Goal: Task Accomplishment & Management: Use online tool/utility

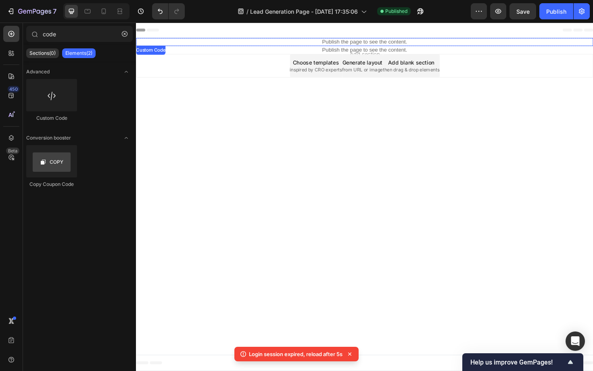
click at [338, 43] on p "Publish the page to see the content." at bounding box center [378, 43] width 484 height 8
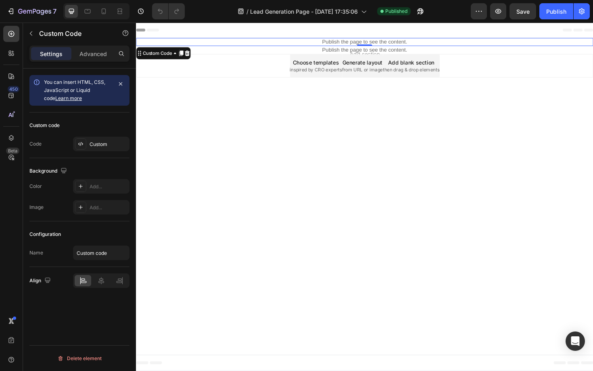
click at [347, 44] on p "Publish the page to see the content." at bounding box center [378, 43] width 484 height 8
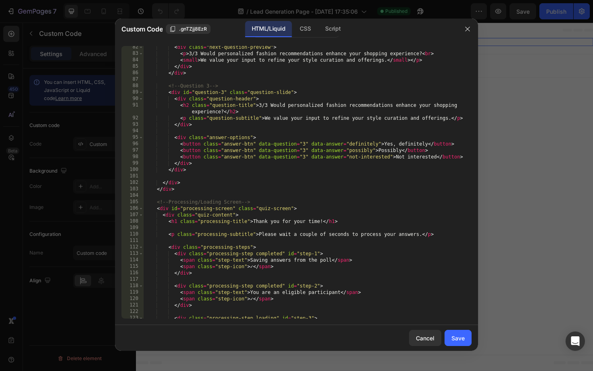
scroll to position [570, 0]
click at [275, 178] on div "< div class = "next-question-preview" > < p > 3/3 Would personalized fashion re…" at bounding box center [308, 186] width 328 height 285
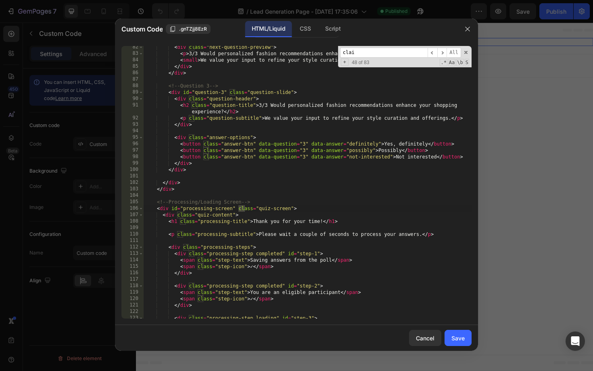
scroll to position [831, 0]
type input "claim"
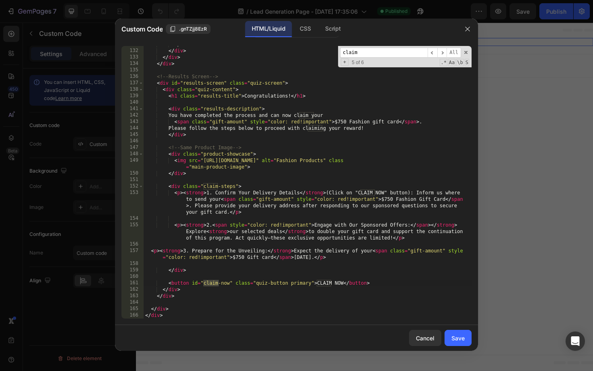
scroll to position [895, 0]
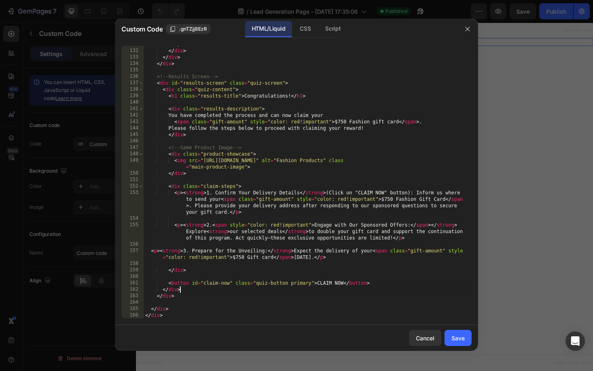
click at [251, 288] on div "</ div > </ div > </ div > </ div > <!-- Results Screen --> < div id = "results…" at bounding box center [308, 183] width 328 height 285
click at [328, 30] on div "Script" at bounding box center [333, 29] width 28 height 16
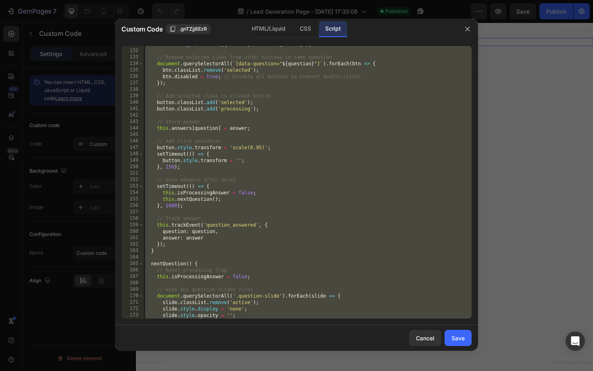
type textarea "window.quizInstance = quizInstance; }"
click at [281, 174] on div "console . log ( ` Question ${ question } answered: ${ answer } ` ) ; // Remove …" at bounding box center [308, 183] width 328 height 285
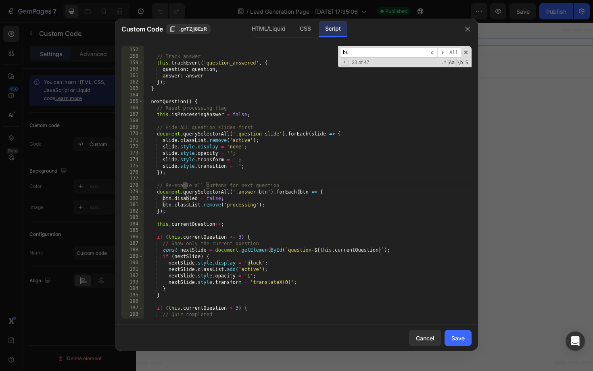
scroll to position [1006, 0]
type input "button"
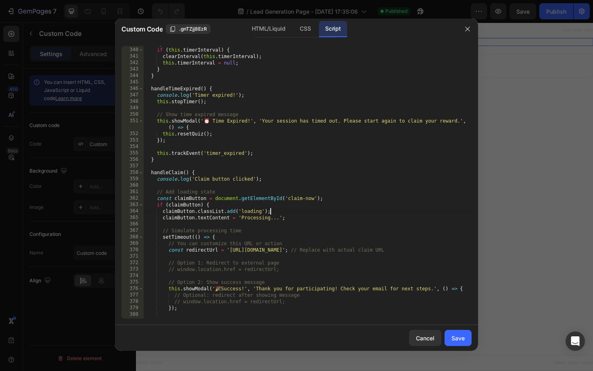
click at [289, 208] on div "stopTimer ( ) { if ( this . timerInterval ) { clearInterval ( this . timerInter…" at bounding box center [308, 182] width 328 height 285
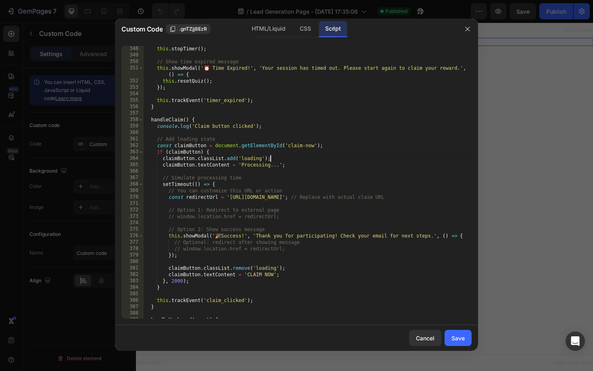
scroll to position [2242, 0]
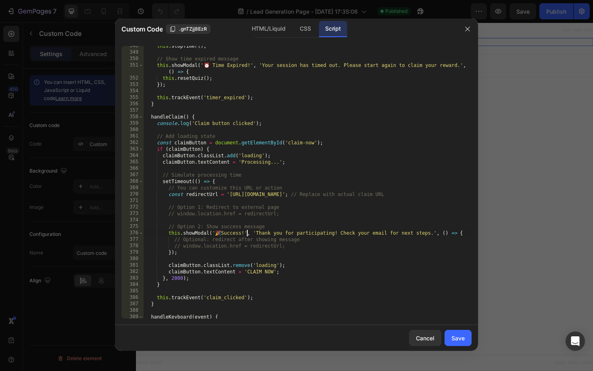
click at [248, 234] on div "this . stopTimer ( ) ; // Show time expired message this . showModal ( '⏰ Time …" at bounding box center [308, 185] width 328 height 285
type textarea "this.showModal('🎉 Success!', 'Thank you for participating! Check your email for…"
click at [178, 214] on div "this . stopTimer ( ) ; // Show time expired message this . showModal ( '⏰ Time …" at bounding box center [308, 185] width 328 height 285
type textarea "window.location.href = redirectUrl;"
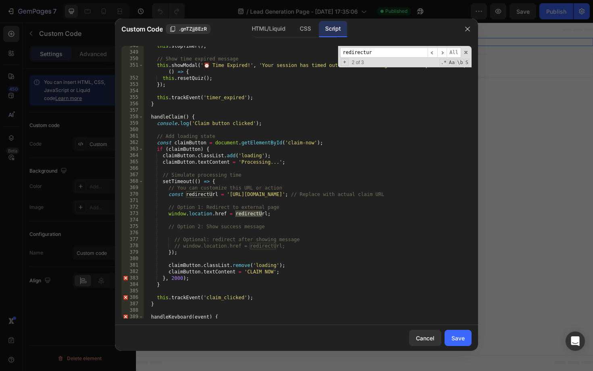
type input "redirecturl"
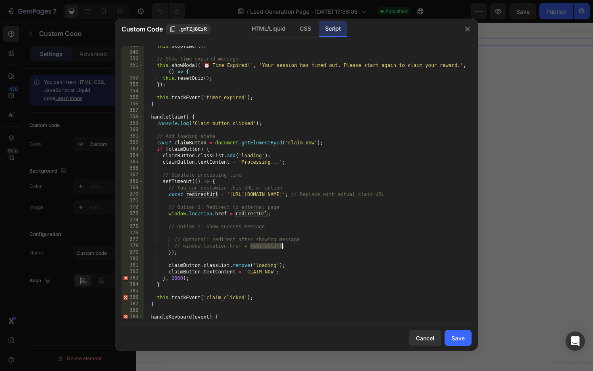
click at [303, 195] on div "this . stopTimer ( ) ; // Show time expired message this . showModal ( '⏰ Time …" at bounding box center [308, 185] width 328 height 285
drag, startPoint x: 303, startPoint y: 195, endPoint x: 230, endPoint y: 195, distance: 73.0
click at [230, 195] on div "this . stopTimer ( ) ; // Show time expired message this . showModal ( '⏰ Time …" at bounding box center [308, 185] width 328 height 285
paste textarea "[DOMAIN_NAME][URL]"
type textarea "const redirectUrl = '[URL][DOMAIN_NAME]'; // Replace with actual claim URL"
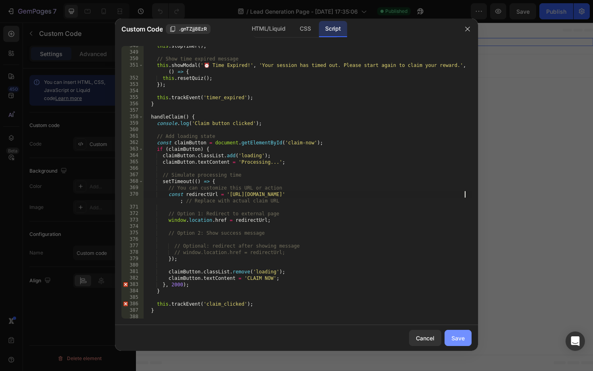
click at [460, 339] on div "Save" at bounding box center [457, 338] width 13 height 8
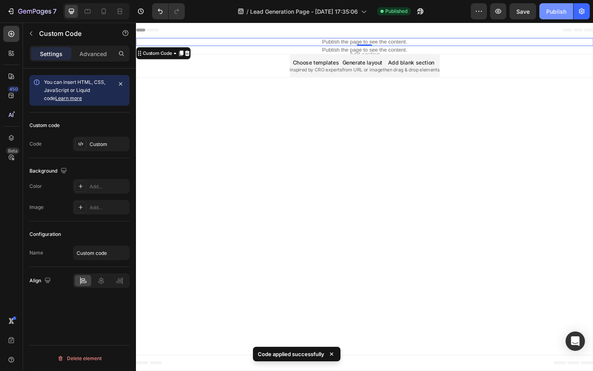
click at [550, 17] on button "Publish" at bounding box center [556, 11] width 34 height 16
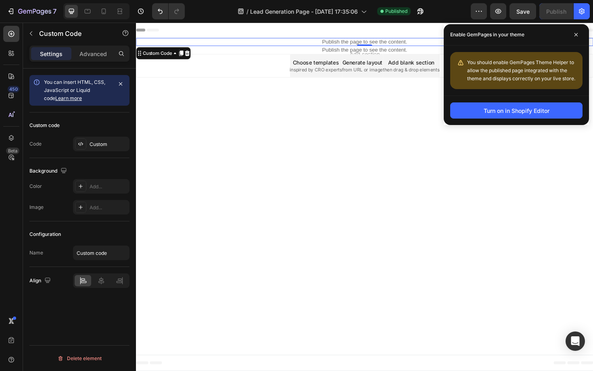
click at [364, 42] on p "Publish the page to see the content." at bounding box center [378, 43] width 484 height 8
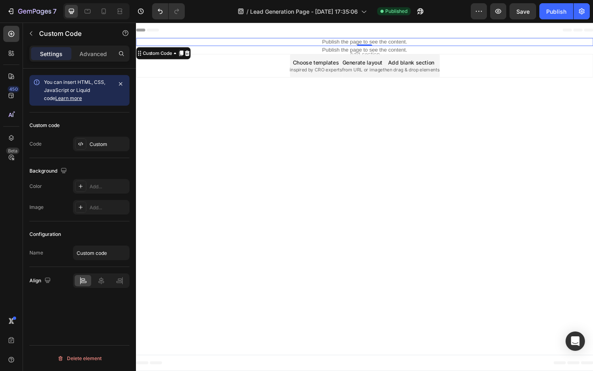
click at [364, 42] on p "Publish the page to see the content." at bounding box center [378, 43] width 484 height 8
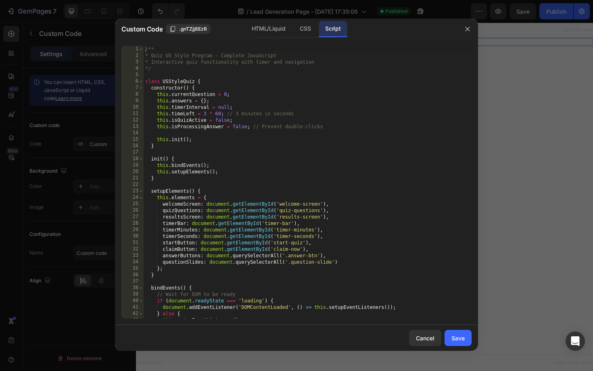
click at [297, 162] on div "/** * Quiz US Style Program - Complete JavaScript * Interactive quiz functional…" at bounding box center [308, 188] width 328 height 285
click at [301, 27] on div "CSS" at bounding box center [305, 29] width 24 height 16
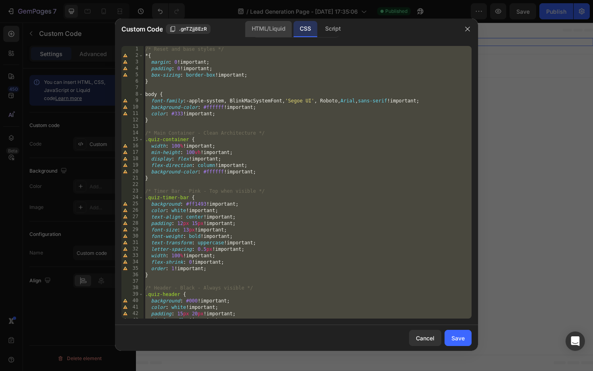
click at [277, 29] on div "HTML/Liquid" at bounding box center [268, 29] width 46 height 16
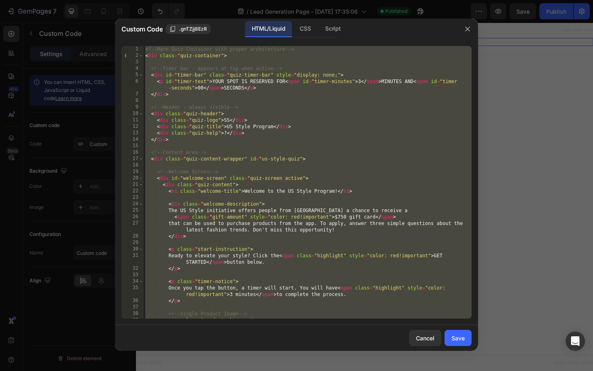
click at [285, 158] on div "<!-- Main Quiz Container with proper architecture --> < div class = "quiz-conta…" at bounding box center [308, 192] width 328 height 292
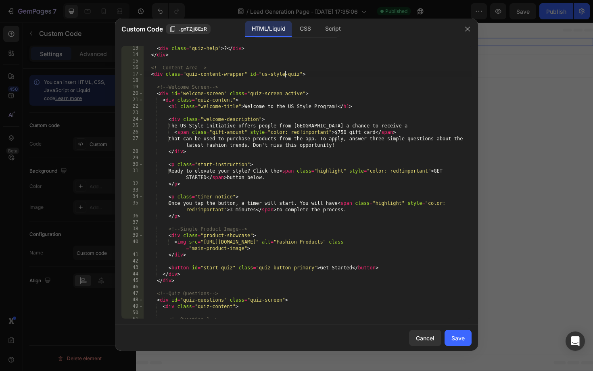
scroll to position [85, 0]
click at [304, 28] on div "CSS" at bounding box center [305, 29] width 24 height 16
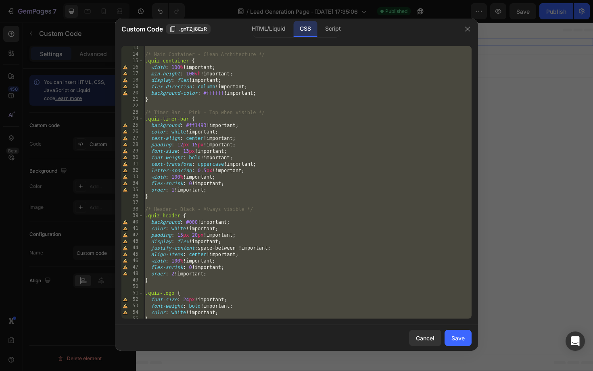
click at [285, 150] on div "/* Main Container - Clean Architecture */ .quiz-container { width : 100 % !impo…" at bounding box center [308, 187] width 328 height 285
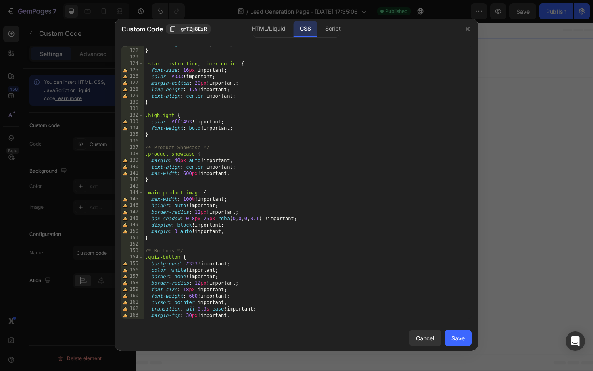
scroll to position [781, 0]
click at [312, 217] on div "} .start-instruction , .timer-notice { font-size : 16 px !important ; color : #…" at bounding box center [308, 188] width 328 height 285
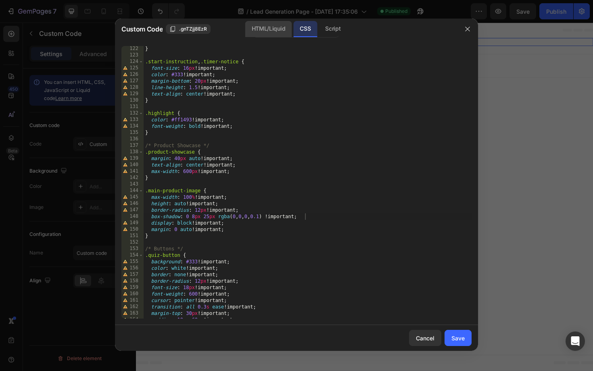
click at [263, 28] on div "HTML/Liquid" at bounding box center [268, 29] width 46 height 16
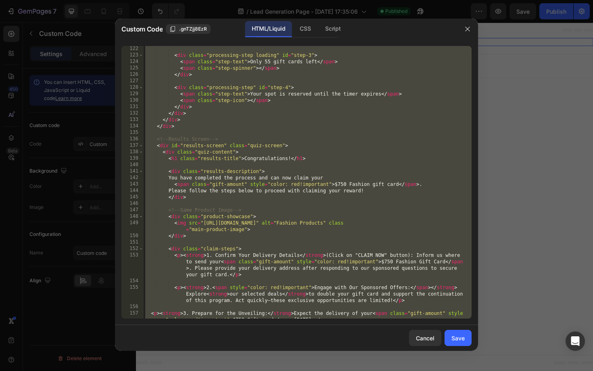
scroll to position [833, 0]
click at [238, 209] on div "< div class = "processing-step loading" id = "step-3" > < span class = "step-te…" at bounding box center [308, 188] width 328 height 285
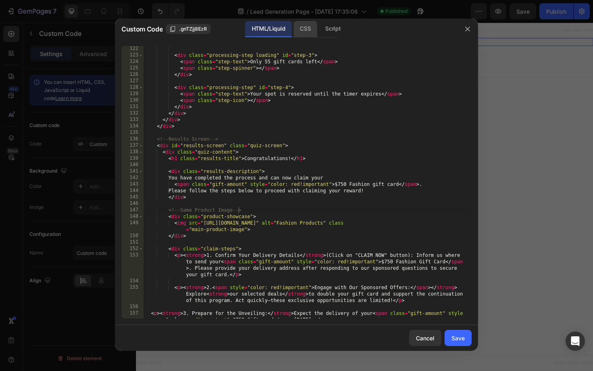
click at [312, 31] on div "CSS" at bounding box center [305, 29] width 24 height 16
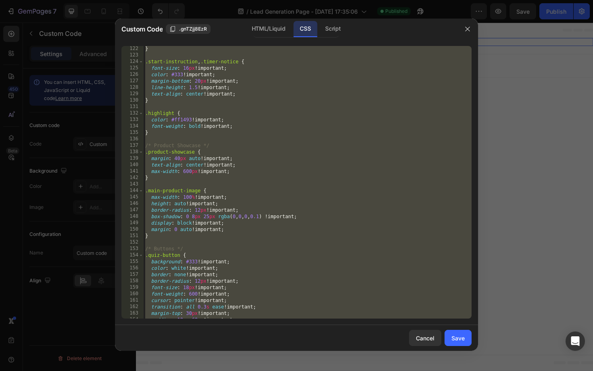
scroll to position [781, 0]
click at [211, 211] on div "} .start-instruction , .timer-notice { font-size : 16 px !important ; color : #…" at bounding box center [308, 188] width 328 height 285
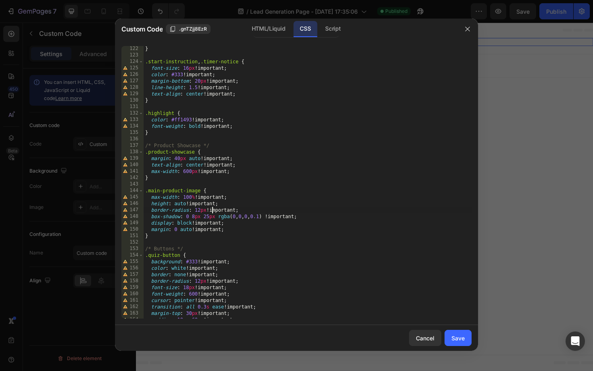
click at [306, 218] on div "} .start-instruction , .timer-notice { font-size : 16 px !important ; color : #…" at bounding box center [308, 188] width 328 height 285
type textarea "box-shadow: 0 8px 25px rgba(0, 0, 0, 0.1) !important;"
type textarea "border-radius: 12px !important;"
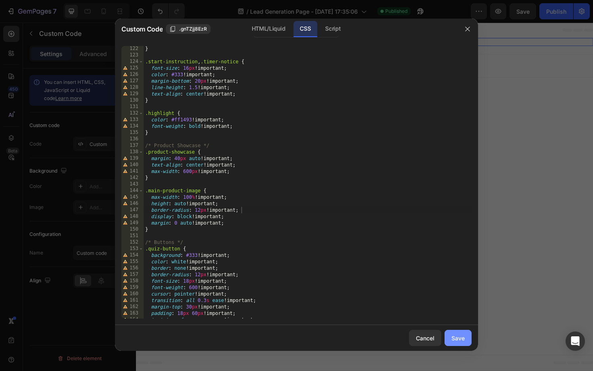
click at [464, 337] on button "Save" at bounding box center [457, 338] width 27 height 16
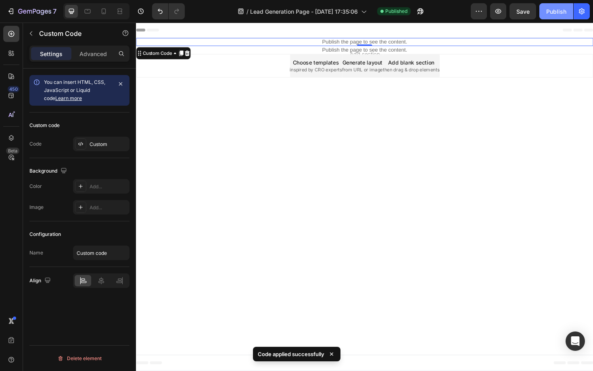
click at [551, 11] on div "Publish" at bounding box center [556, 11] width 20 height 8
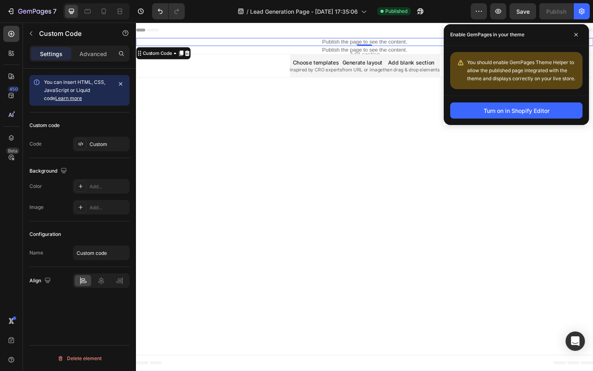
click at [336, 43] on p "Publish the page to see the content." at bounding box center [378, 43] width 484 height 8
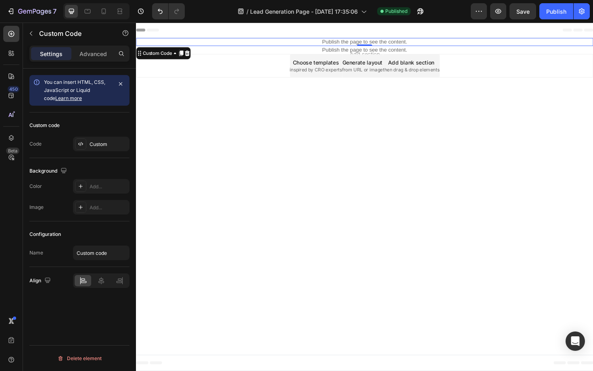
click at [336, 43] on p "Publish the page to see the content." at bounding box center [378, 43] width 484 height 8
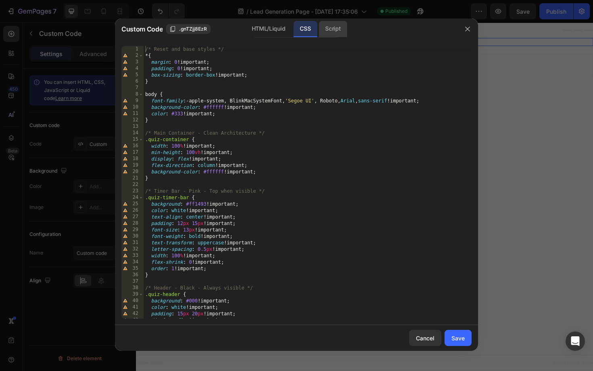
click at [332, 29] on div "Script" at bounding box center [333, 29] width 28 height 16
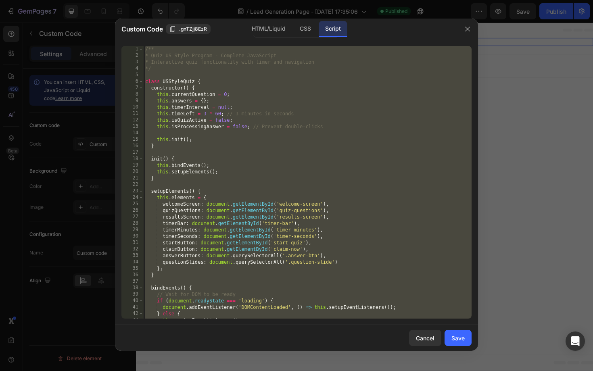
type textarea "this.bindEvents();"
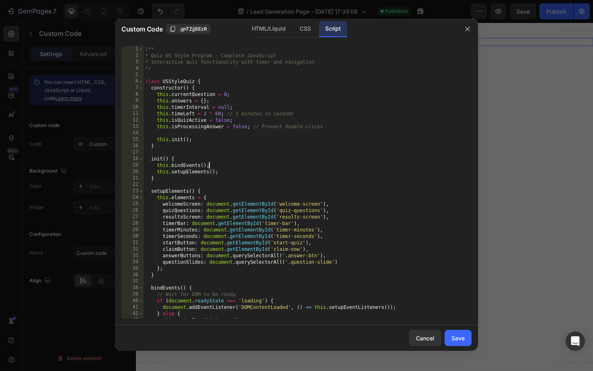
click at [275, 168] on div "/** * Quiz US Style Program - Complete JavaScript * Interactive quiz functional…" at bounding box center [308, 188] width 328 height 285
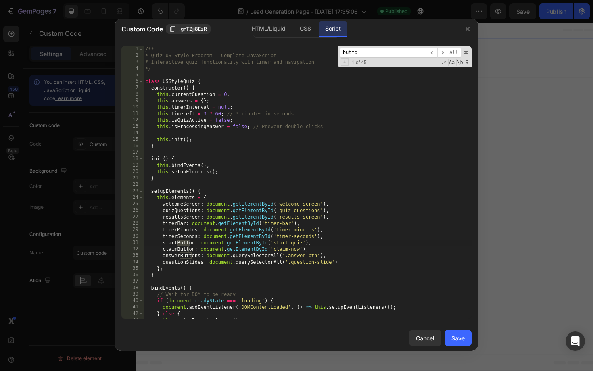
type input "button"
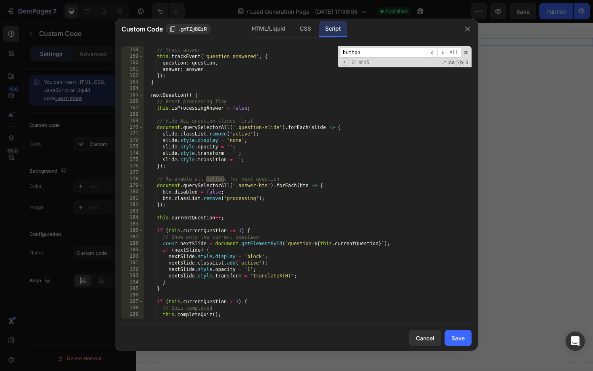
scroll to position [2186, 0]
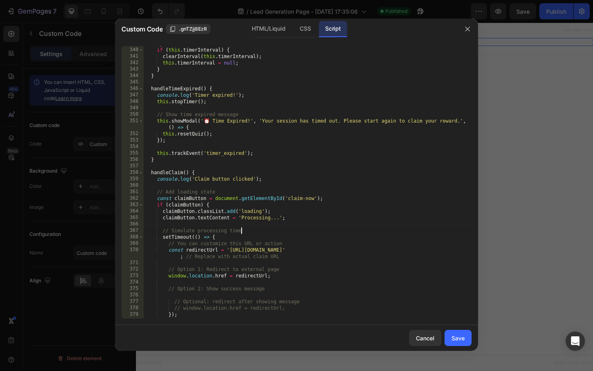
click at [279, 231] on div "stopTimer ( ) { if ( this . timerInterval ) { clearInterval ( this . timerInter…" at bounding box center [308, 182] width 328 height 285
click at [271, 31] on div "HTML/Liquid" at bounding box center [268, 29] width 46 height 16
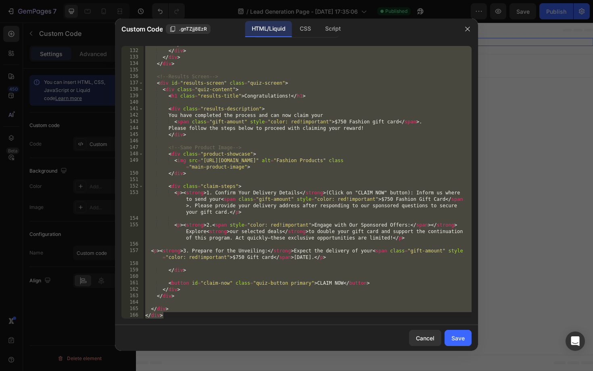
scroll to position [895, 0]
click at [273, 206] on div "</ div > </ div > </ div > </ div > <!-- Results Screen --> < div id = "results…" at bounding box center [308, 183] width 328 height 285
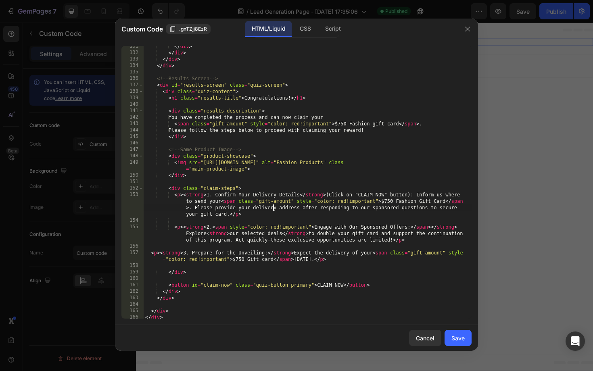
scroll to position [891, 0]
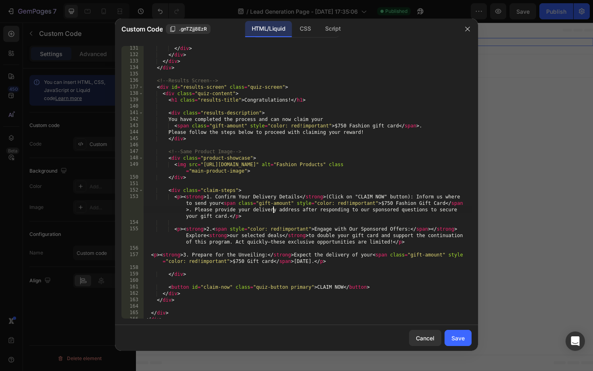
click at [333, 83] on div "</ div > </ div > </ div > </ div > <!-- Results Screen --> < div id = "results…" at bounding box center [308, 187] width 328 height 285
type textarea "<!-- Results Screen -->"
click at [468, 30] on icon "button" at bounding box center [467, 29] width 4 height 4
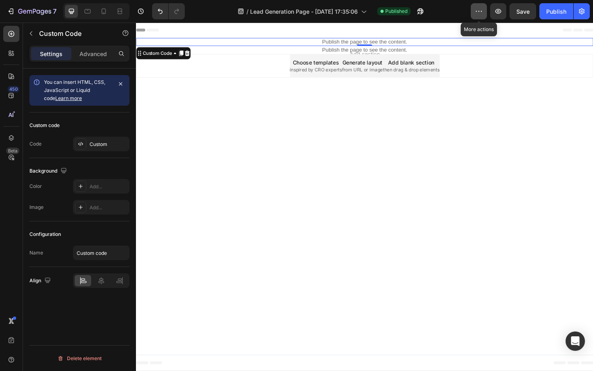
click at [483, 15] on icon "button" at bounding box center [479, 11] width 8 height 8
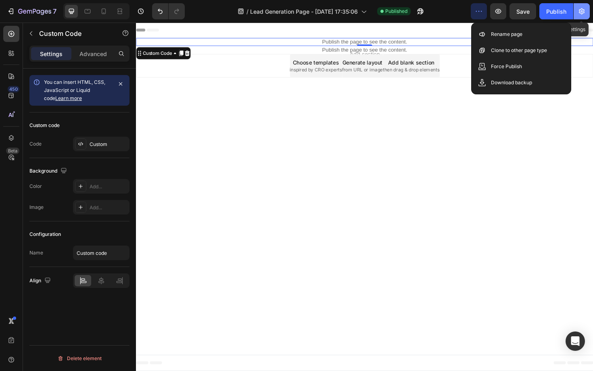
click at [581, 12] on icon "button" at bounding box center [582, 11] width 6 height 6
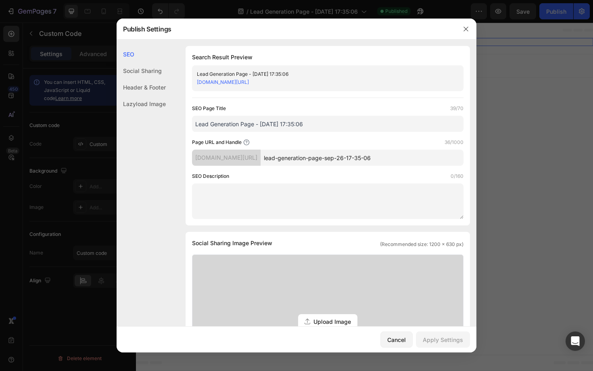
click at [464, 11] on div at bounding box center [296, 185] width 593 height 371
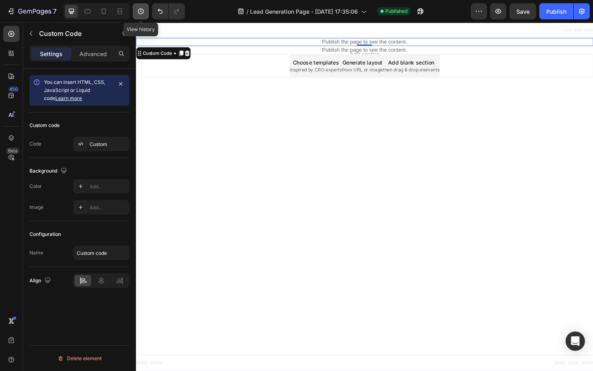
click at [145, 11] on button "button" at bounding box center [141, 11] width 16 height 16
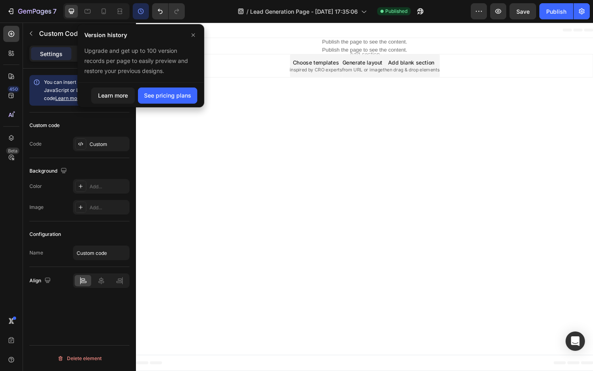
click at [233, 94] on body "Header Publish the page to see the content. Custom Code Section 1 Publish the p…" at bounding box center [378, 207] width 484 height 369
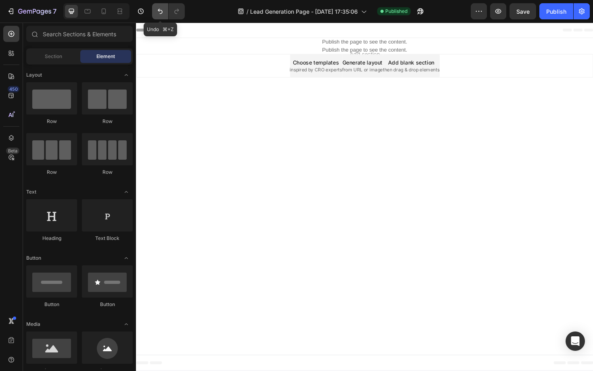
click at [161, 12] on icon "Undo/Redo" at bounding box center [160, 11] width 8 height 8
click at [548, 14] on div "Publish" at bounding box center [556, 11] width 20 height 8
click at [421, 107] on body "Header Publish the page to see the content. Custom Code Section 1 Publish the p…" at bounding box center [378, 207] width 484 height 369
click at [159, 13] on icon "Undo/Redo" at bounding box center [160, 11] width 8 height 8
click at [550, 15] on div "Publish" at bounding box center [556, 11] width 20 height 8
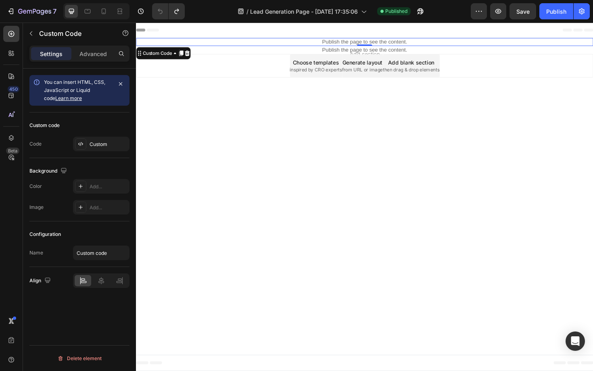
click at [389, 42] on p "Publish the page to see the content." at bounding box center [378, 43] width 484 height 8
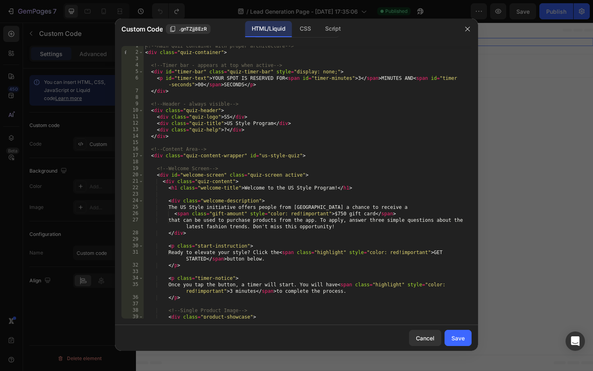
scroll to position [4, 0]
click at [311, 34] on div "CSS" at bounding box center [305, 29] width 24 height 16
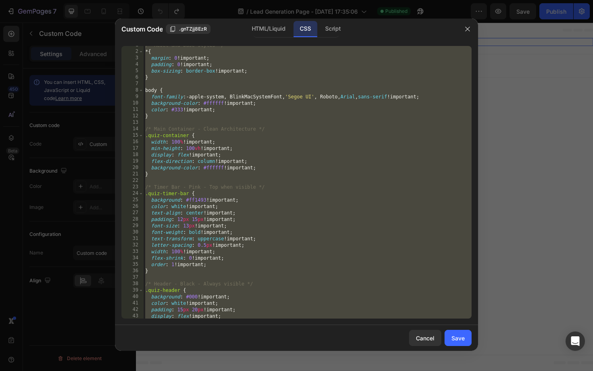
type textarea "color: #ff1493 !important; }"
click at [264, 179] on div "/* Reset and base styles */ * { margin : 0 !important ; padding : 0 !important …" at bounding box center [308, 184] width 328 height 285
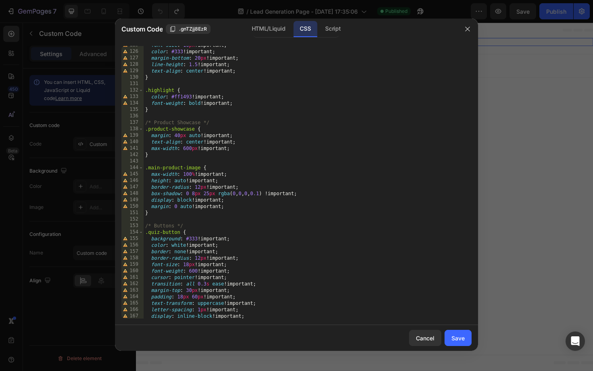
scroll to position [810, 0]
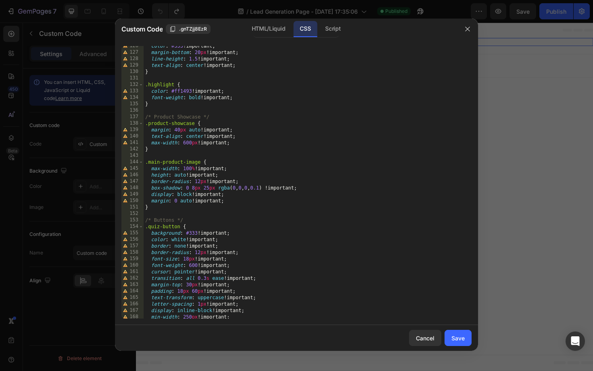
click at [315, 189] on div "color : #333 !important ; margin-bottom : 20 px !important ; line-height : 1.5 …" at bounding box center [308, 185] width 328 height 285
type textarea "box-shadow: 0 8px 25px rgba(0, 0, 0, 0.1) !important;"
type textarea "border-radius: 12px !important;"
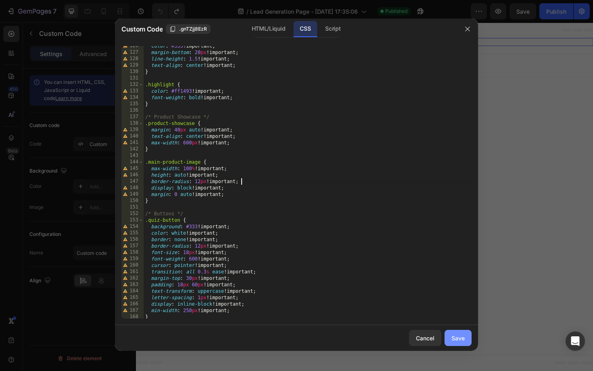
click at [464, 338] on div "Save" at bounding box center [457, 338] width 13 height 8
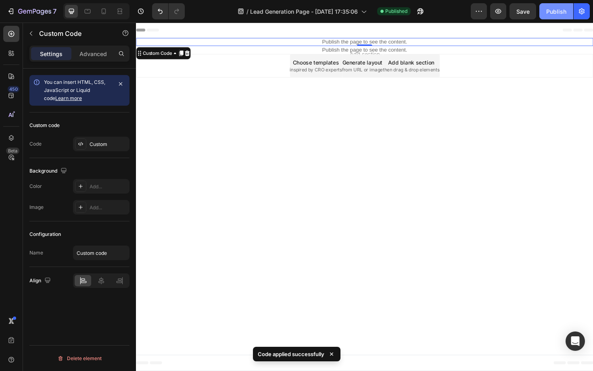
click at [556, 15] on button "Publish" at bounding box center [556, 11] width 34 height 16
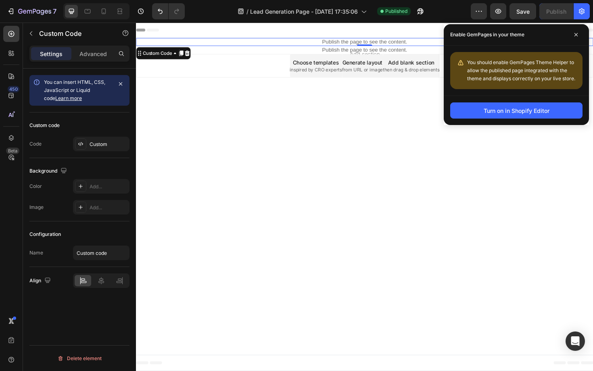
click at [379, 43] on p "Publish the page to see the content." at bounding box center [378, 43] width 484 height 8
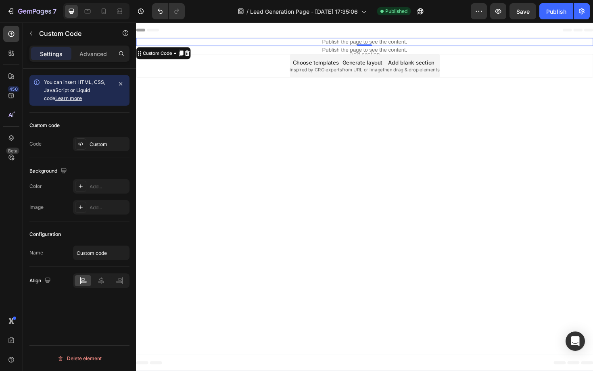
click at [379, 43] on p "Publish the page to see the content." at bounding box center [378, 43] width 484 height 8
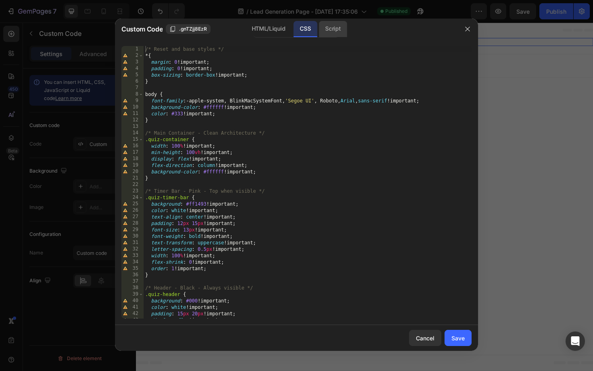
click at [324, 31] on div "Script" at bounding box center [333, 29] width 28 height 16
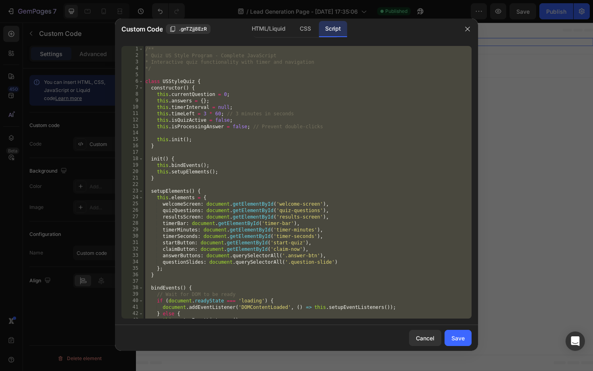
type textarea "window.quizInstance = quizInstance; }"
click at [270, 182] on div "/** * Quiz US Style Program - Complete JavaScript * Interactive quiz functional…" at bounding box center [308, 188] width 328 height 285
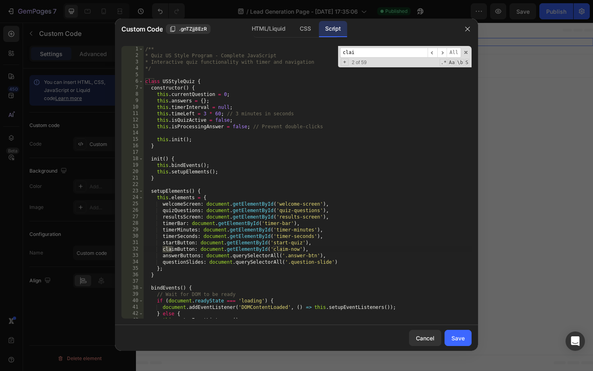
type input "claim"
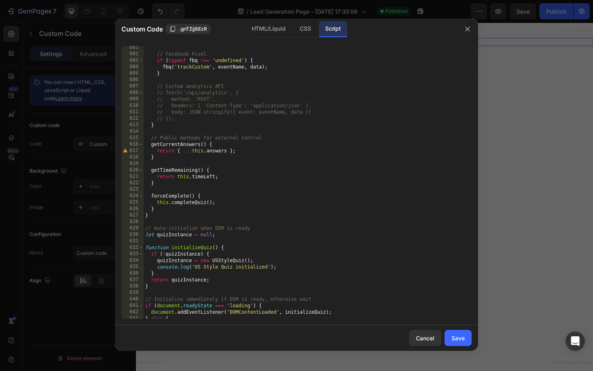
scroll to position [3953, 0]
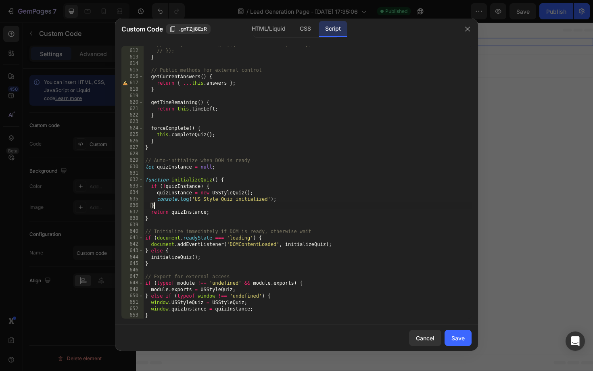
click at [234, 206] on div "// body: JSON.stringify({ event: eventName, data }) // }); } // Public methods …" at bounding box center [308, 183] width 328 height 285
type textarea "}"
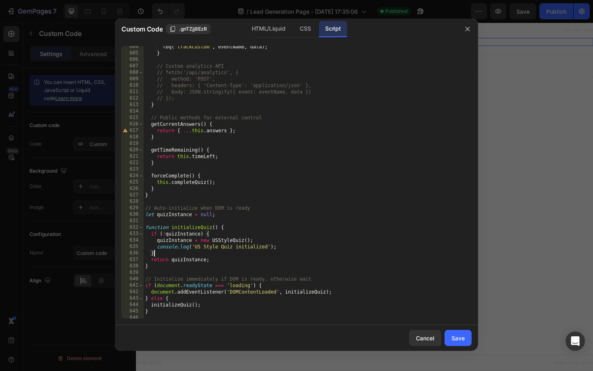
scroll to position [3904, 0]
click at [207, 200] on div "fbq ( 'trackCustom' , eventName , data ) ; } // Custom analytics API // fetch('…" at bounding box center [308, 186] width 328 height 285
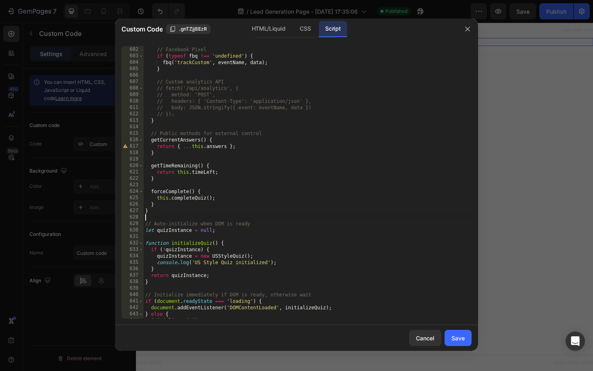
scroll to position [3889, 0]
click at [209, 186] on div "// Facebook Pixel if ( typeof fbq !== 'undefined' ) { fbq ( 'trackCustom' , eve…" at bounding box center [308, 182] width 328 height 285
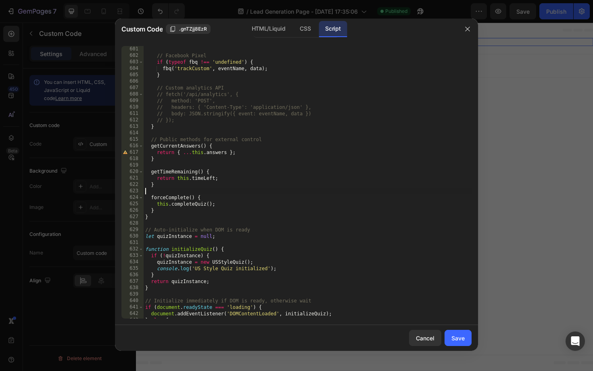
scroll to position [3874, 0]
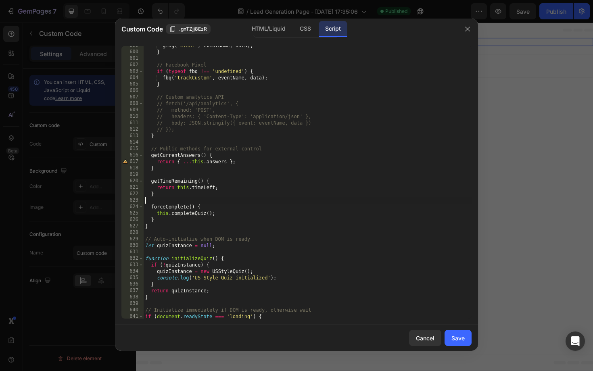
click at [197, 172] on div "gtag ( 'event' , eventName , data ) ; } // Facebook Pixel if ( typeof fbq !== '…" at bounding box center [308, 184] width 328 height 285
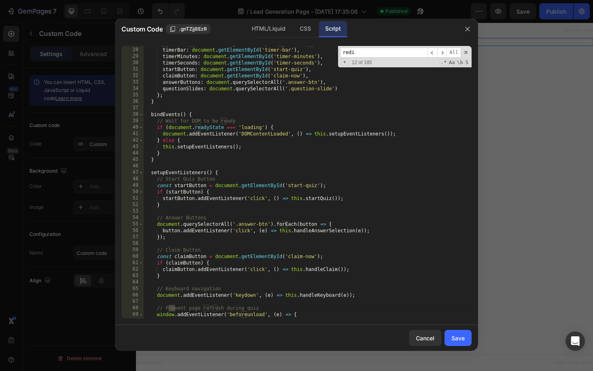
scroll to position [2257, 0]
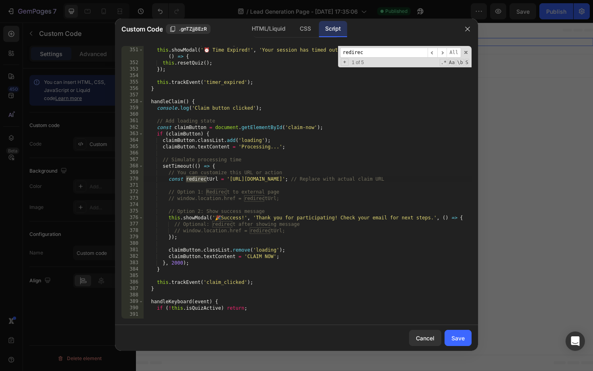
type input "redirect"
type textarea "const redirectUrl = '[URL][DOMAIN_NAME]'; // Replace with actual claim URL"
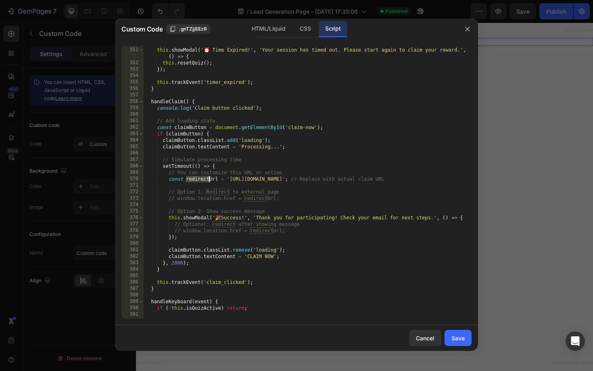
click at [247, 188] on div "// Show time expired message this . showModal ( '⏰ Time Expired!' , 'Your sessi…" at bounding box center [308, 182] width 328 height 285
drag, startPoint x: 304, startPoint y: 180, endPoint x: 229, endPoint y: 180, distance: 74.6
click at [229, 180] on div "// Show time expired message this . showModal ( '⏰ Time Expired!' , 'Your sessi…" at bounding box center [308, 182] width 328 height 285
paste textarea "[DOMAIN_NAME][URL]"
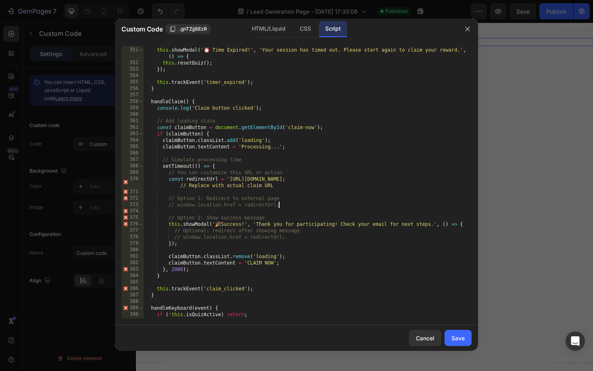
click at [301, 202] on div "// Show time expired message this . showModal ( '⏰ Time Expired!' , 'Your sessi…" at bounding box center [308, 182] width 328 height 285
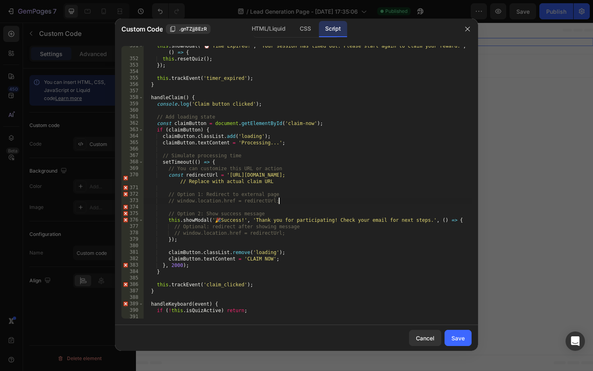
scroll to position [2261, 0]
click at [168, 220] on div "this . showModal ( '⏰ Time Expired!' , 'Your session has timed out. Please star…" at bounding box center [308, 189] width 328 height 292
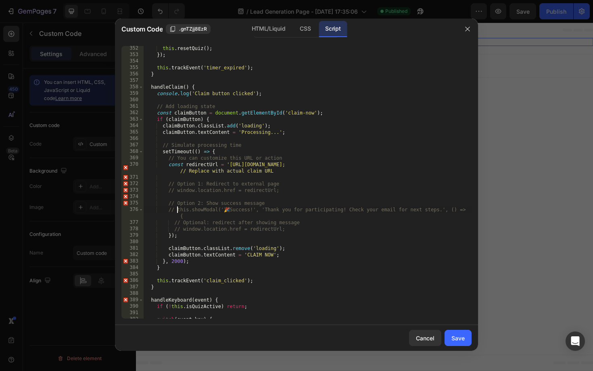
scroll to position [2270, 0]
click at [305, 170] on div "this . showModal ( '⏰ Time Expired!' , 'Your session has timed out. Please star…" at bounding box center [308, 179] width 328 height 292
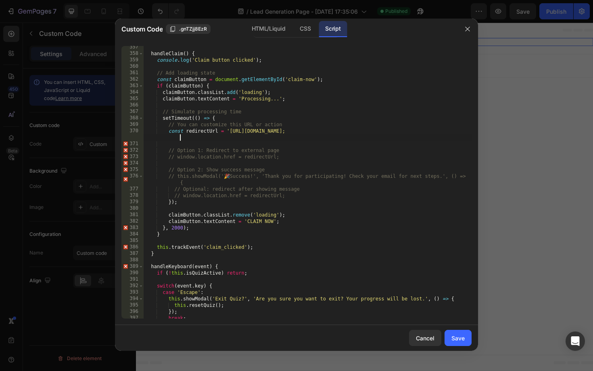
scroll to position [2305, 0]
type textarea "const redirectUrl = '[URL][DOMAIN_NAME];"
click at [464, 337] on div "Save" at bounding box center [457, 338] width 13 height 8
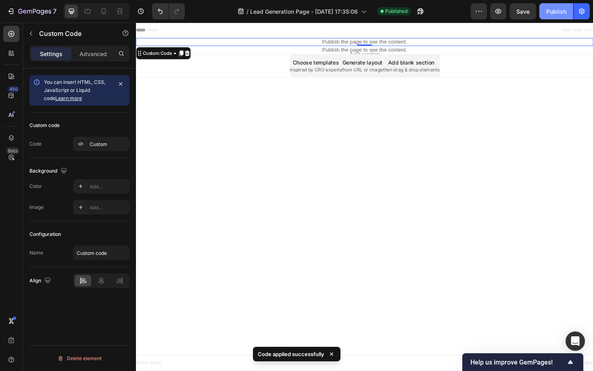
click at [556, 14] on div "Publish" at bounding box center [556, 11] width 20 height 8
click at [343, 44] on p "Publish the page to see the content." at bounding box center [378, 43] width 484 height 8
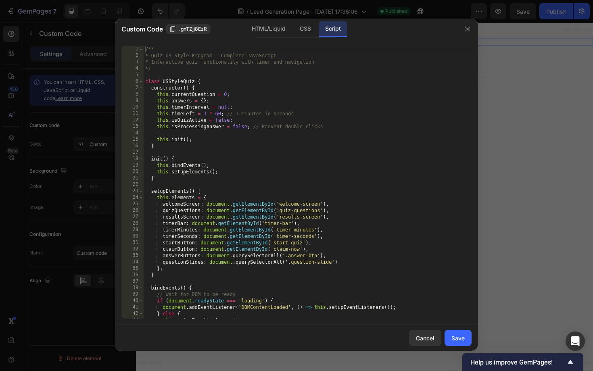
type textarea "this.init();"
click at [281, 137] on div "/** * Quiz US Style Program - Complete JavaScript * Interactive quiz functional…" at bounding box center [308, 188] width 328 height 285
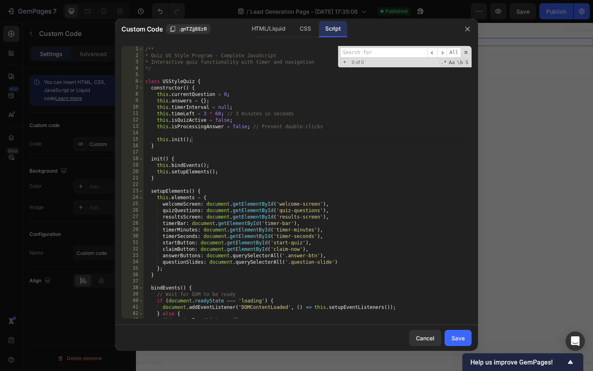
type input "[URL][DOMAIN_NAME]"
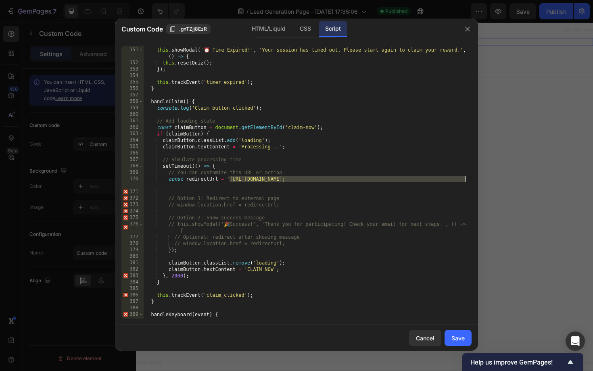
scroll to position [0, 0]
click at [177, 222] on div "// Show time expired message this . showModal ( '⏰ Time Expired!' , 'Your sessi…" at bounding box center [308, 182] width 328 height 285
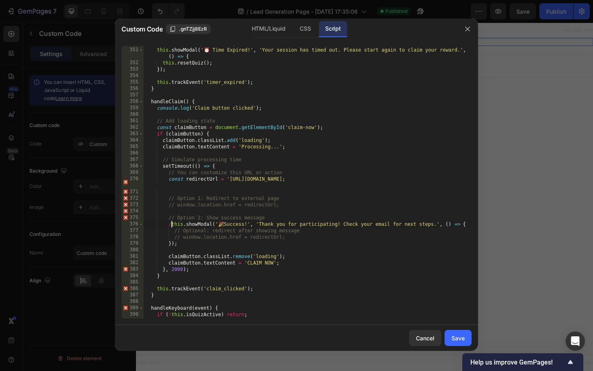
type textarea "this.showModal('🎉 Success!', 'Thank you for participating! Check your email for…"
click at [455, 338] on div "Save" at bounding box center [457, 338] width 13 height 8
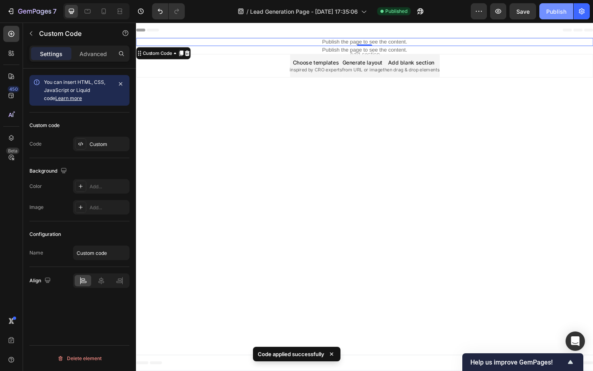
click at [556, 18] on button "Publish" at bounding box center [556, 11] width 34 height 16
click at [307, 45] on p "Publish the page to see the content." at bounding box center [378, 43] width 484 height 8
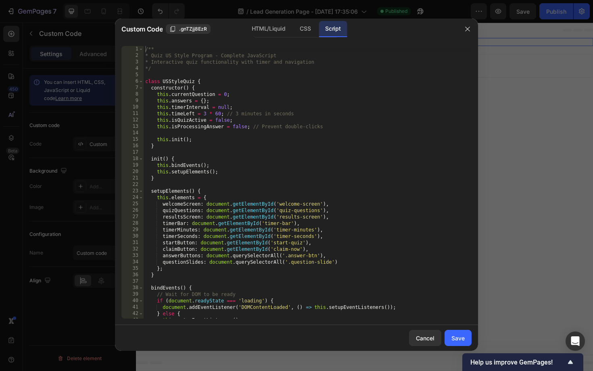
type textarea "this.setupElements();"
click at [265, 171] on div "/** * Quiz US Style Program - Complete JavaScript * Interactive quiz functional…" at bounding box center [308, 188] width 328 height 285
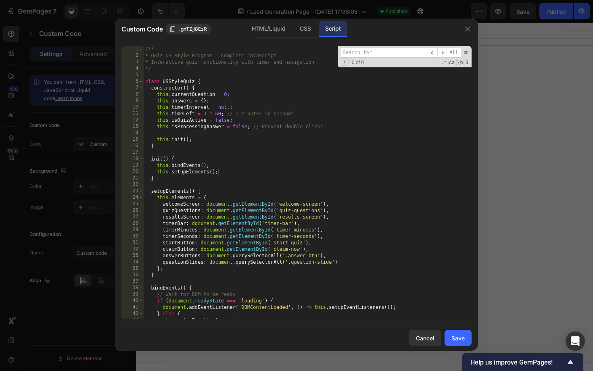
type input "[URL][DOMAIN_NAME]"
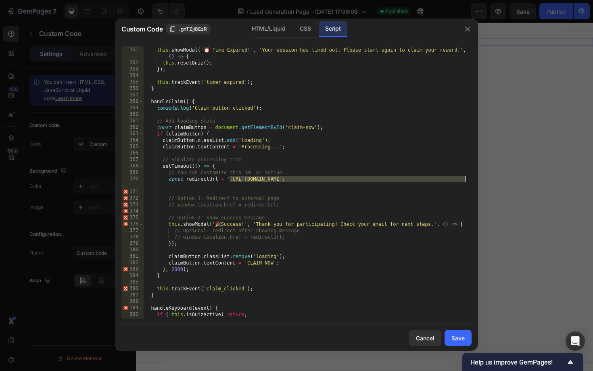
click at [174, 223] on div "// Show time expired message this . showModal ( '⏰ Time Expired!' , 'Your sessi…" at bounding box center [308, 182] width 328 height 285
type textarea "this.showModal('🎉 Success!', 'Thank you for participating! Check your email for…"
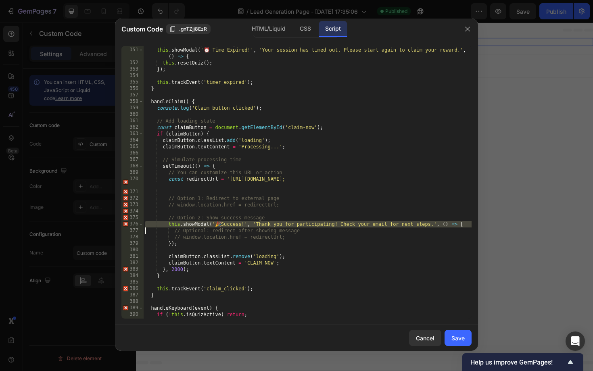
click at [288, 117] on div "// Show time expired message this . showModal ( '⏰ Time Expired!' , 'Your sessi…" at bounding box center [308, 182] width 328 height 285
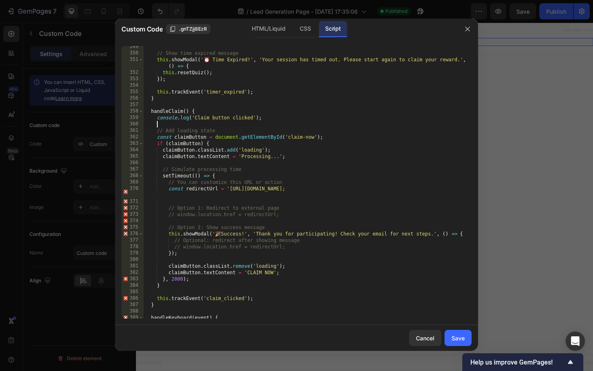
scroll to position [2247, 0]
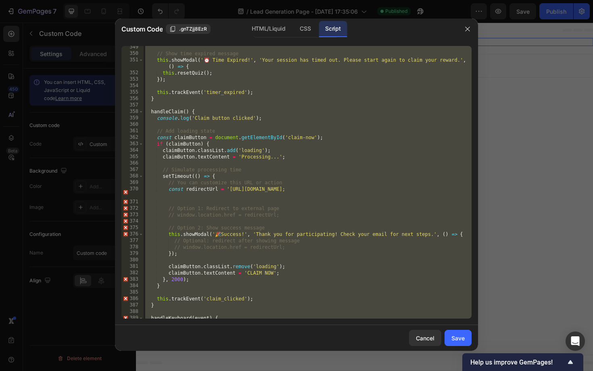
click at [290, 167] on div "// Show time expired message this . showModal ( '⏰ Time Expired!' , 'Your sessi…" at bounding box center [308, 186] width 328 height 285
paste textarea
type textarea "}"
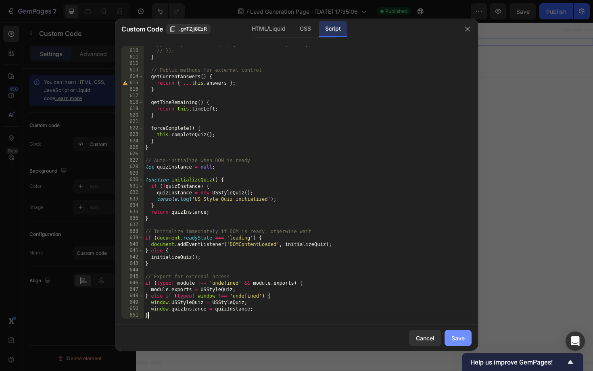
click at [462, 338] on div "Save" at bounding box center [457, 338] width 13 height 8
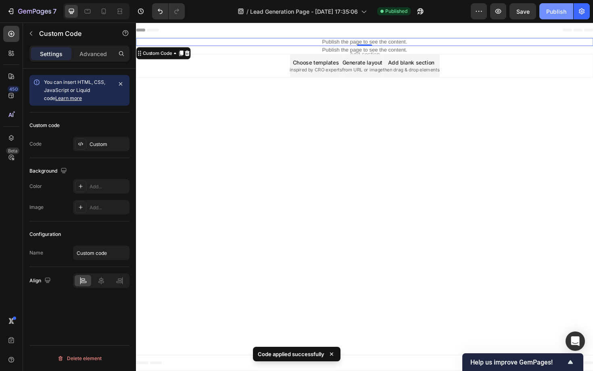
click at [562, 5] on button "Publish" at bounding box center [556, 11] width 34 height 16
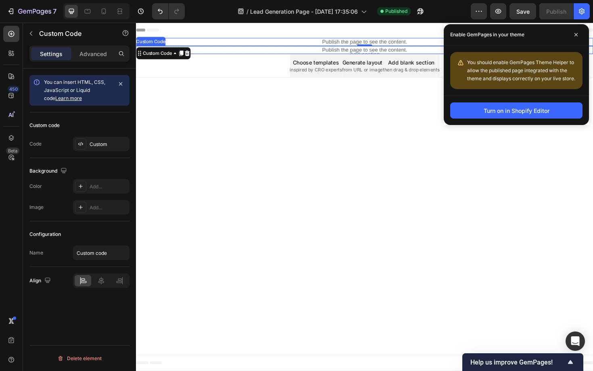
click at [358, 50] on p "Publish the page to see the content." at bounding box center [378, 52] width 484 height 8
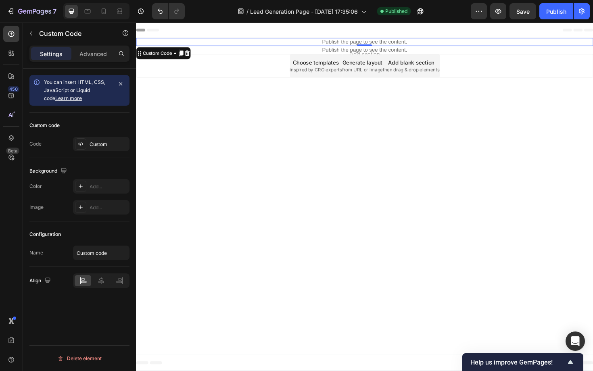
click at [358, 44] on p "Publish the page to see the content." at bounding box center [378, 43] width 484 height 8
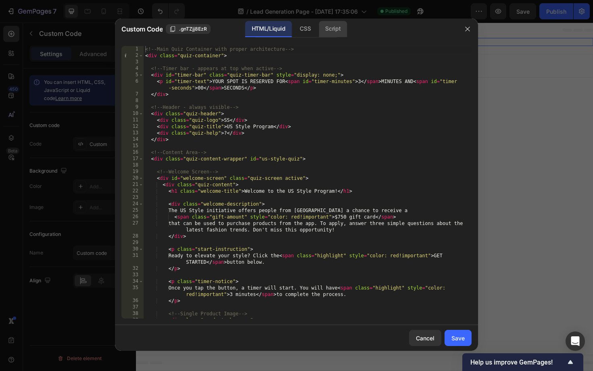
click at [329, 32] on div "Script" at bounding box center [333, 29] width 28 height 16
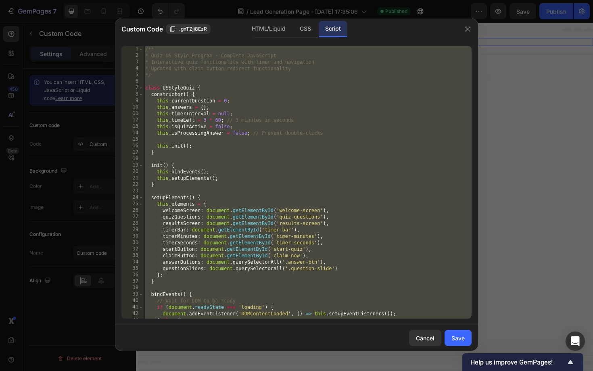
type textarea "window.quizInstance = quizInstance; }"
click at [288, 156] on div "/** * Quiz US Style Program - Complete JavaScript * Interactive quiz functional…" at bounding box center [308, 188] width 328 height 285
paste textarea
type textarea "}"
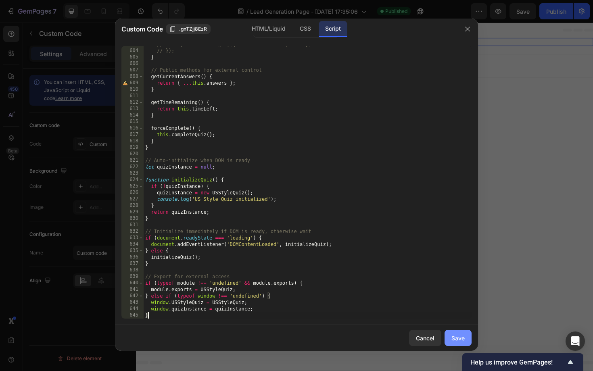
click at [454, 338] on div "Save" at bounding box center [457, 338] width 13 height 8
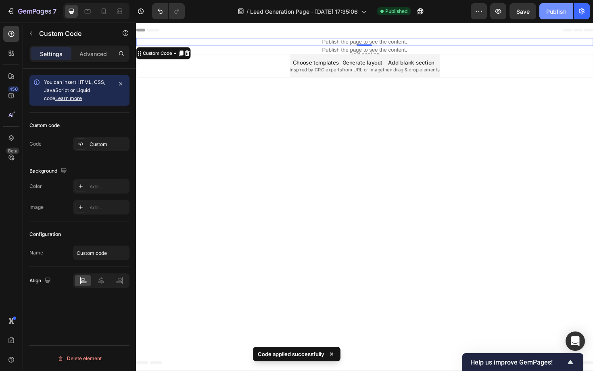
click at [548, 10] on div "Publish" at bounding box center [556, 11] width 20 height 8
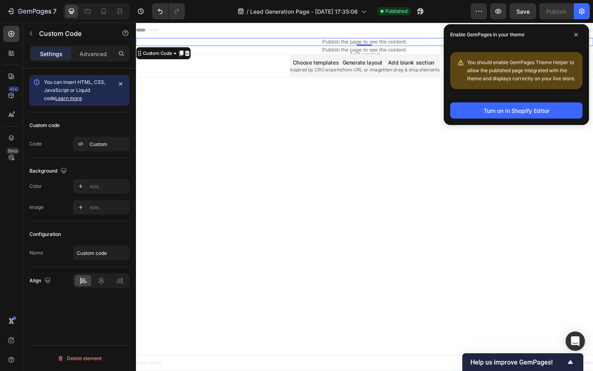
click at [316, 45] on p "Publish the page to see the content." at bounding box center [378, 43] width 484 height 8
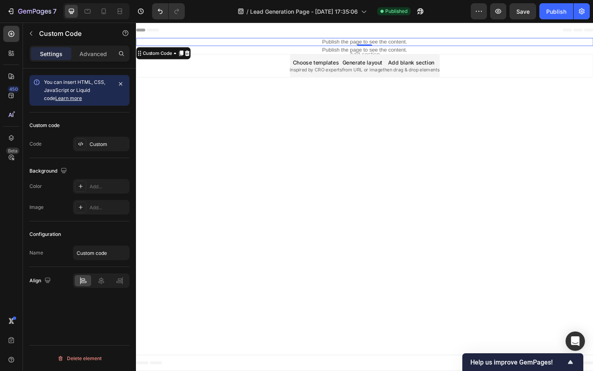
click at [316, 45] on p "Publish the page to see the content." at bounding box center [378, 43] width 484 height 8
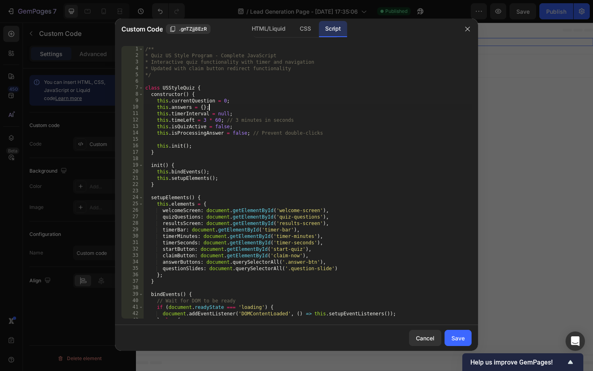
click at [279, 110] on div "/** * Quiz US Style Program - Complete JavaScript * Interactive quiz functional…" at bounding box center [308, 188] width 328 height 285
click at [270, 27] on div "HTML/Liquid" at bounding box center [268, 29] width 46 height 16
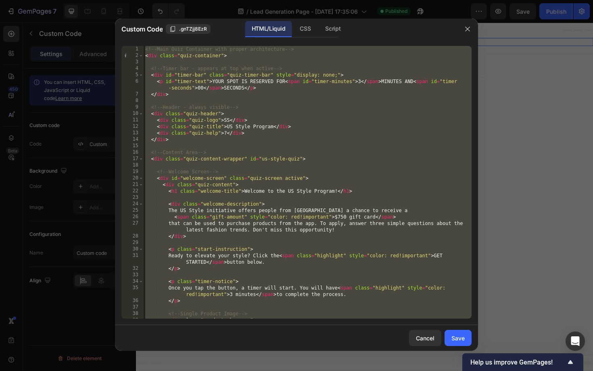
type textarea "</div> </div>"
click at [281, 99] on div "<!-- Main Quiz Container with proper architecture --> < div class = "quiz-conta…" at bounding box center [308, 192] width 328 height 292
click at [226, 159] on div "<!-- Main Quiz Container with proper architecture --> < div class = "quiz-conta…" at bounding box center [308, 192] width 328 height 292
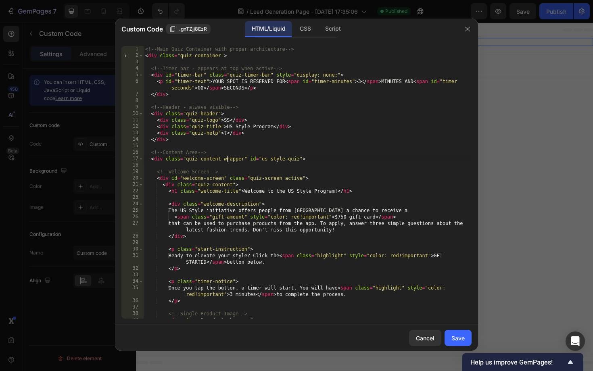
click at [306, 39] on div "Custom Code .gnTZjj8EzR HTML/Liquid CSS Script" at bounding box center [286, 29] width 342 height 21
click at [306, 31] on div "CSS" at bounding box center [305, 29] width 24 height 16
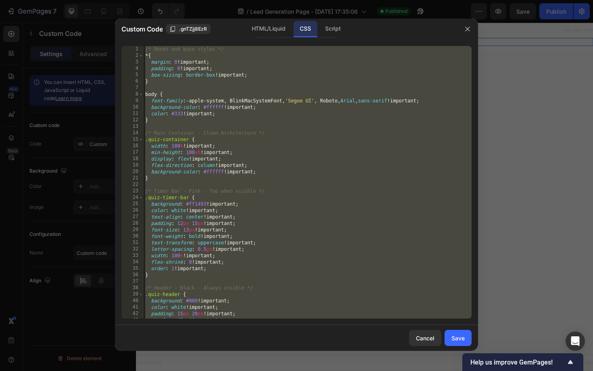
click at [269, 141] on div "/* Reset and base styles */ * { margin : 0 !important ; padding : 0 !important …" at bounding box center [308, 188] width 328 height 285
click at [337, 135] on div "/* Reset and base styles */ * { margin : 0 !important ; padding : 0 !important …" at bounding box center [308, 188] width 328 height 285
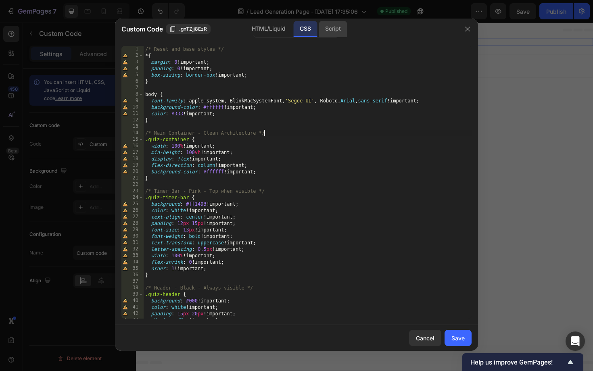
click at [333, 36] on div "Script" at bounding box center [333, 29] width 28 height 16
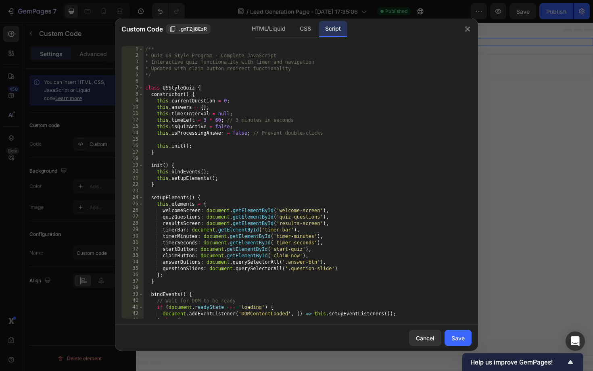
click at [333, 90] on div "/** * Quiz US Style Program - Complete JavaScript * Interactive quiz functional…" at bounding box center [308, 188] width 328 height 285
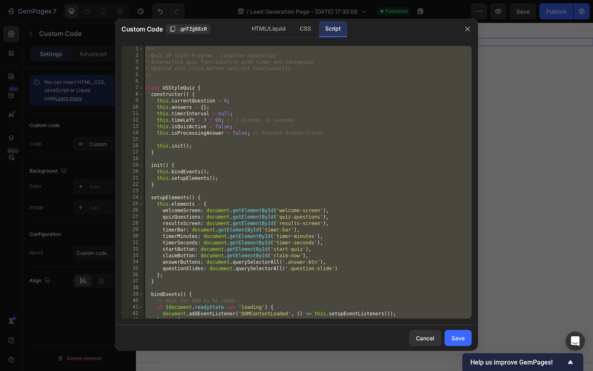
paste textarea
type textarea "}"
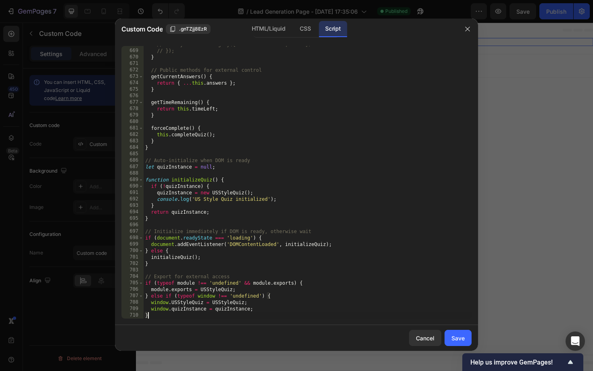
scroll to position [4327, 0]
click at [450, 340] on button "Save" at bounding box center [457, 338] width 27 height 16
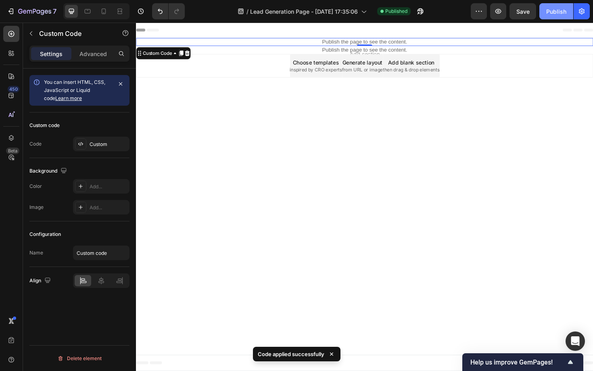
click at [561, 16] on button "Publish" at bounding box center [556, 11] width 34 height 16
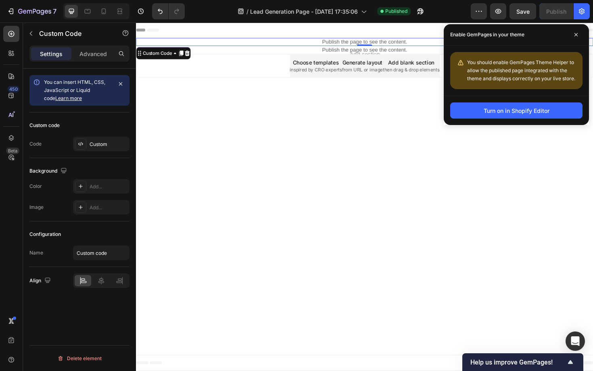
click at [346, 44] on p "Publish the page to see the content." at bounding box center [378, 43] width 484 height 8
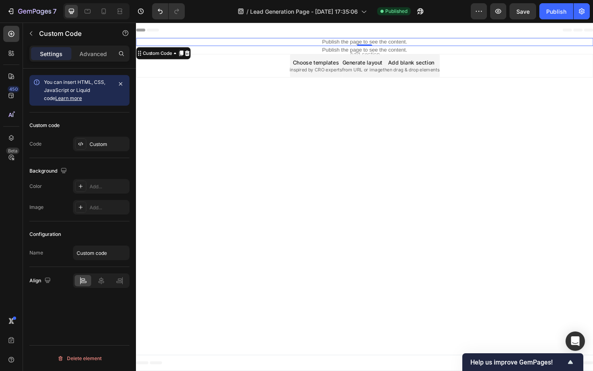
click at [346, 44] on p "Publish the page to see the content." at bounding box center [378, 43] width 484 height 8
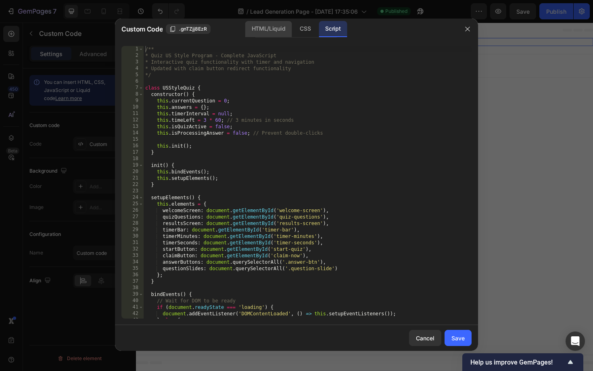
click at [264, 34] on div "HTML/Liquid" at bounding box center [268, 29] width 46 height 16
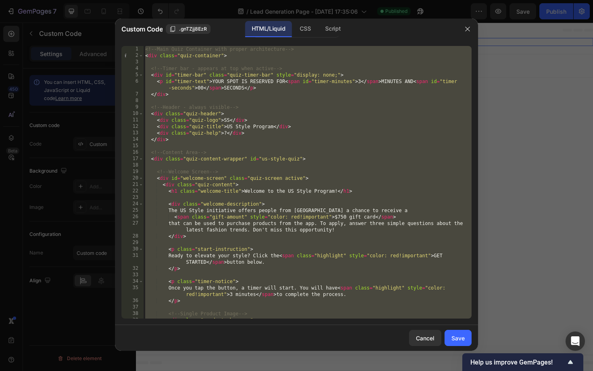
click at [246, 126] on div "<!-- Main Quiz Container with proper architecture --> < div class = "quiz-conta…" at bounding box center [308, 192] width 328 height 292
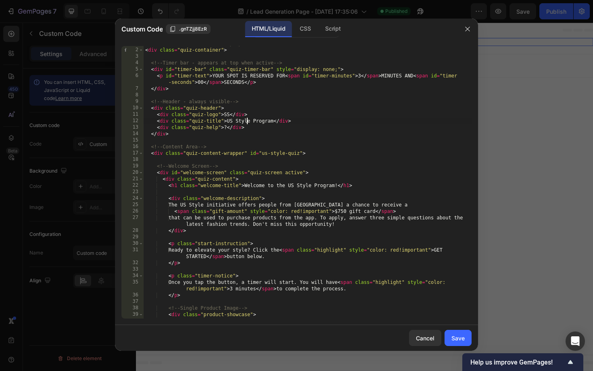
scroll to position [6, 0]
click at [257, 197] on div "<!-- Main Quiz Container with proper architecture --> < div class = "quiz-conta…" at bounding box center [308, 186] width 328 height 292
click at [310, 29] on div "CSS" at bounding box center [305, 29] width 24 height 16
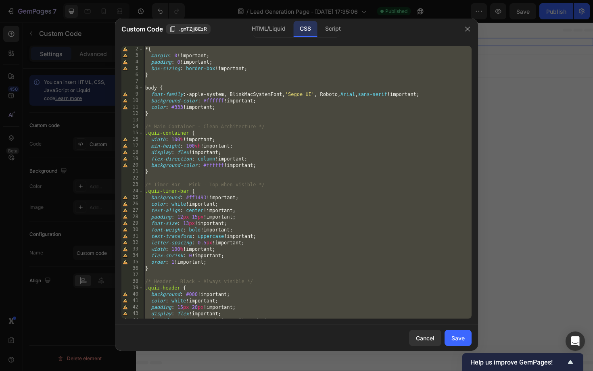
click at [283, 134] on div "/* Reset and base styles */ * { margin : 0 !important ; padding : 0 !important …" at bounding box center [308, 182] width 328 height 285
type textarea ".quiz-container {"
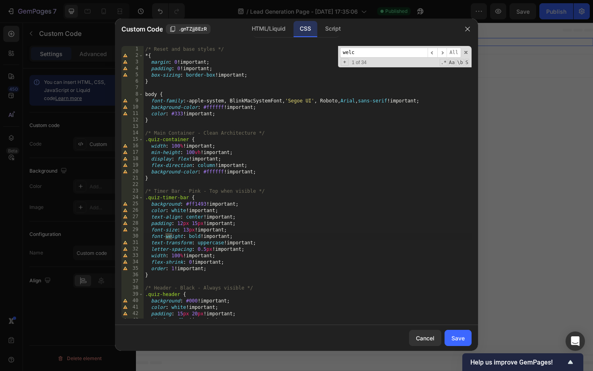
scroll to position [496, 0]
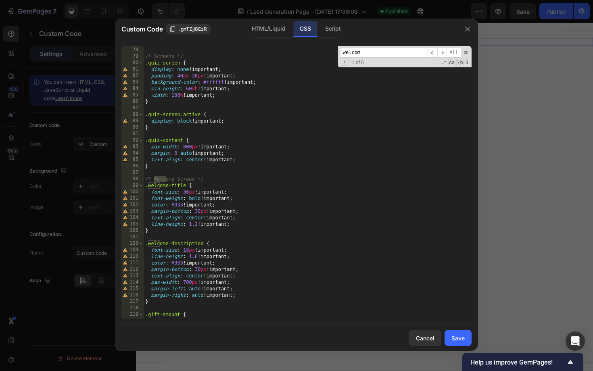
type input "welcome"
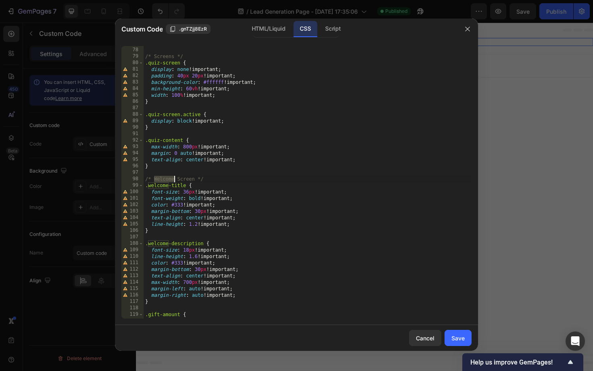
click at [198, 218] on div "} /* Screens */ .quiz-screen { display : none !important ; padding : 40 px 20 p…" at bounding box center [308, 182] width 328 height 285
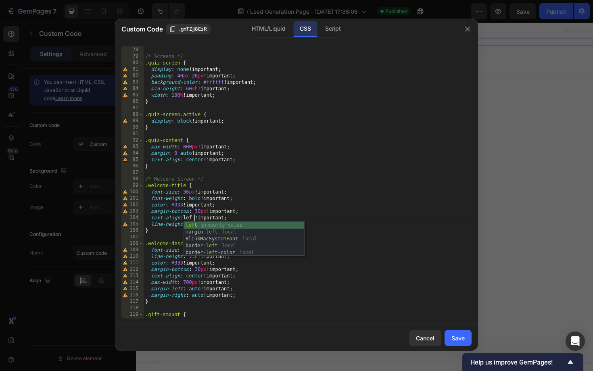
scroll to position [0, 4]
click at [304, 162] on div "} /* Screens */ .quiz-screen { display : none !important ; padding : 40 px 20 p…" at bounding box center [308, 182] width 328 height 285
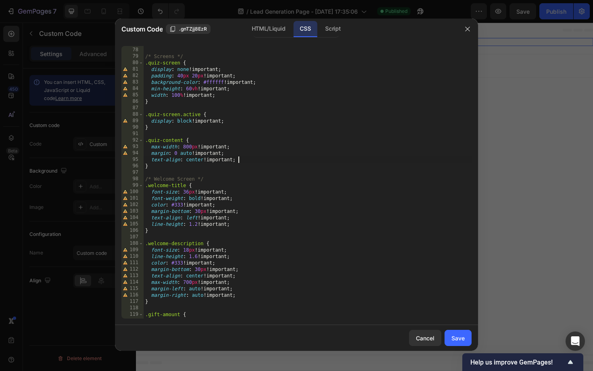
click at [192, 276] on div "} /* Screens */ .quiz-screen { display : none !important ; padding : 40 px 20 p…" at bounding box center [308, 182] width 328 height 285
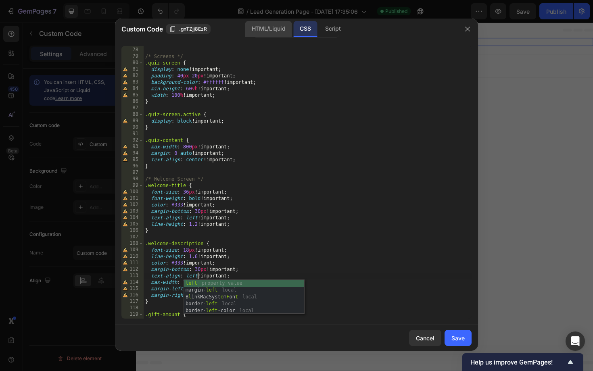
click at [279, 27] on div "HTML/Liquid" at bounding box center [268, 29] width 46 height 16
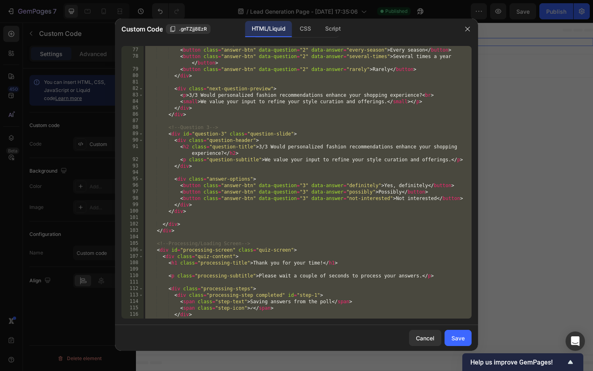
scroll to position [528, 0]
click at [225, 169] on div "< div class = "answer-options" > < button class = "answer-btn" data-question = …" at bounding box center [308, 182] width 328 height 285
type textarea "</div>"
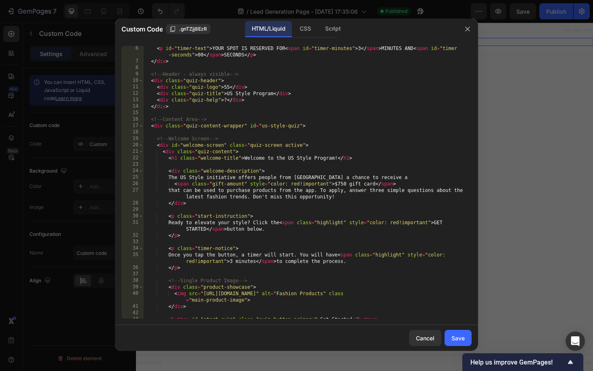
scroll to position [33, 0]
click at [463, 338] on div "Save" at bounding box center [457, 338] width 13 height 8
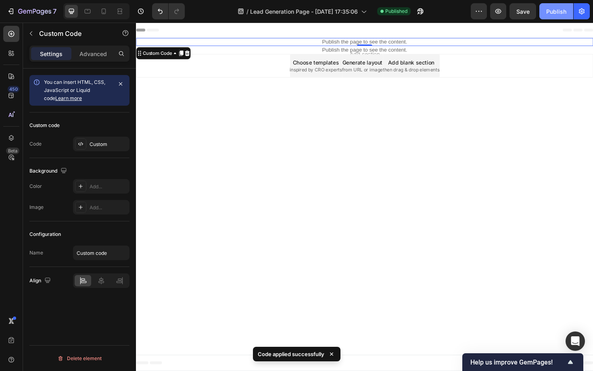
click at [544, 9] on button "Publish" at bounding box center [556, 11] width 34 height 16
click at [284, 45] on p "Publish the page to see the content." at bounding box center [378, 43] width 484 height 8
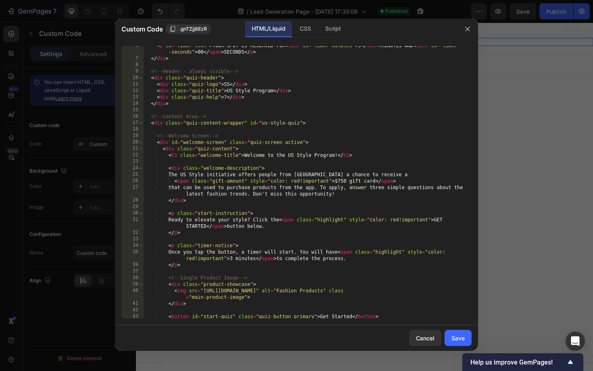
scroll to position [42, 0]
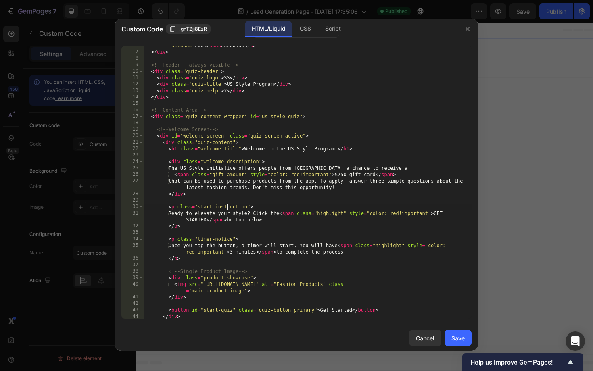
click at [225, 208] on div "< p id = "timer-text" > YOUR SPOT IS RESERVED FOR < span id = "timer-minutes" >…" at bounding box center [308, 182] width 328 height 292
click at [198, 206] on div "< p id = "timer-text" > YOUR SPOT IS RESERVED FOR < span id = "timer-minutes" >…" at bounding box center [308, 182] width 328 height 292
click at [301, 32] on div "CSS" at bounding box center [305, 29] width 24 height 16
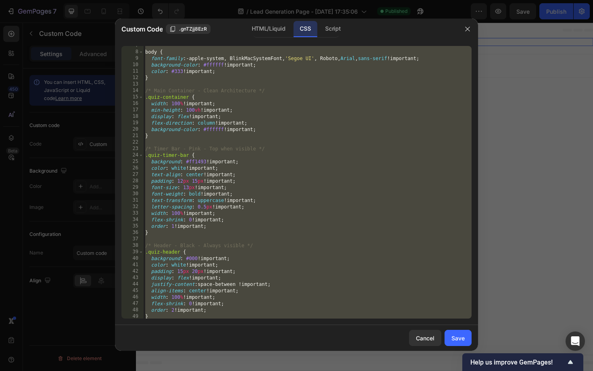
click at [270, 152] on div "body { font-family : -apple-system, BlinkMacSystemFont, ' Segoe UI ' , Roboto, …" at bounding box center [308, 184] width 328 height 285
type textarea ".quiz-timer-bar {"
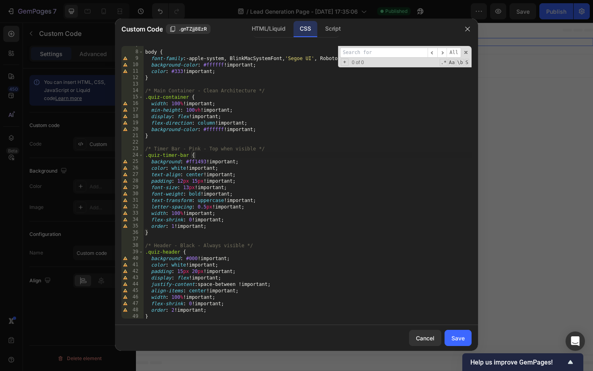
type input "start-instruction"
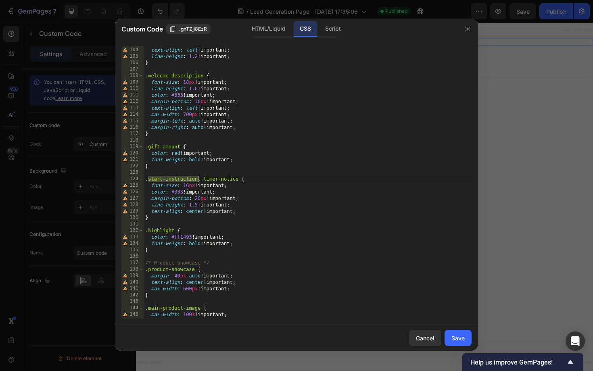
click at [195, 212] on div "margin-bottom : 30 px !important ; text-align : left !important ; line-height :…" at bounding box center [308, 182] width 328 height 285
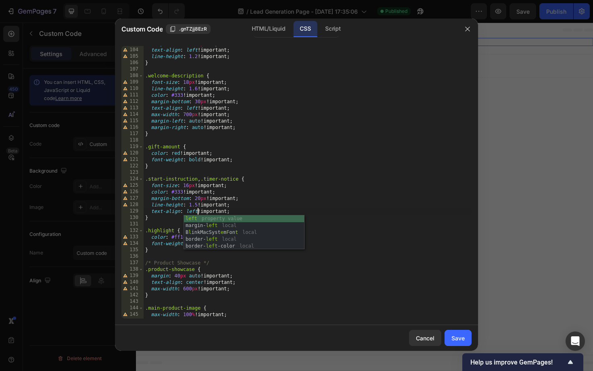
scroll to position [0, 4]
click at [255, 119] on div "margin-bottom : 30 px !important ; text-align : left !important ; line-height :…" at bounding box center [308, 182] width 328 height 285
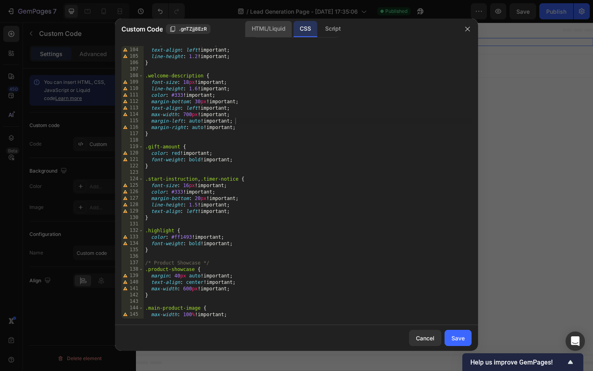
click at [260, 29] on div "HTML/Liquid" at bounding box center [268, 29] width 46 height 16
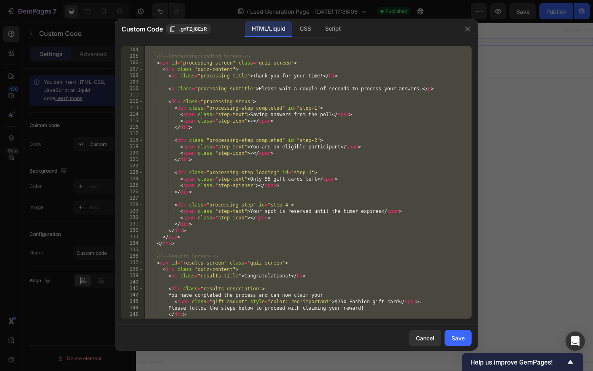
click at [261, 227] on div "</ div > <!-- Processing/Loading Screen --> < div id = "processing-screen" clas…" at bounding box center [308, 182] width 328 height 285
type textarea "</div>"
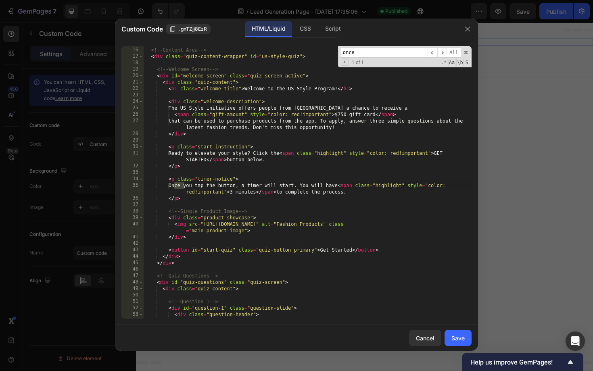
scroll to position [102, 0]
type input "once you"
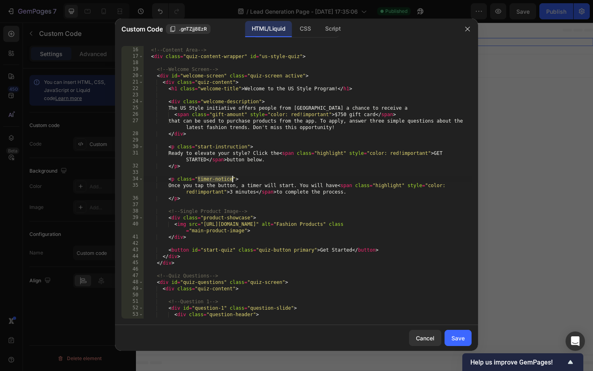
drag, startPoint x: 198, startPoint y: 179, endPoint x: 231, endPoint y: 180, distance: 33.1
click at [231, 180] on div "<!-- Content Area --> < div class = "quiz-content-wrapper" id = "us-style-quiz"…" at bounding box center [308, 182] width 328 height 285
click at [304, 24] on div "CSS" at bounding box center [305, 29] width 24 height 16
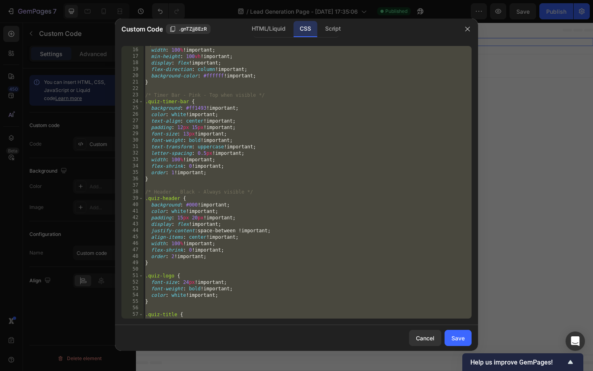
scroll to position [96, 0]
type textarea "color: #ff1493 !important; }"
click at [276, 185] on div ".quiz-container { width : 100 % !important ; min-height : 100 vh !important ; d…" at bounding box center [308, 182] width 328 height 285
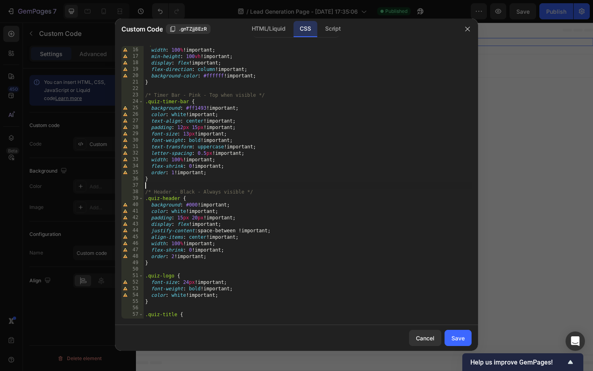
scroll to position [0, 0]
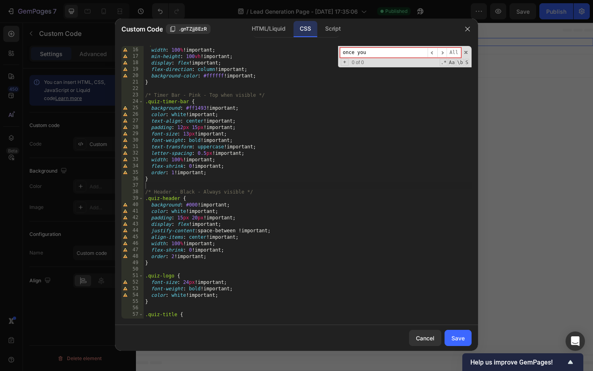
paste input "timer-notice"
type input "timer-notice"
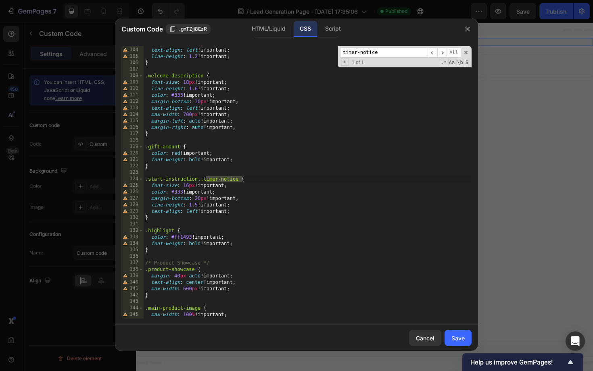
scroll to position [664, 0]
type textarea ".start-instruction, .timer-notice {"
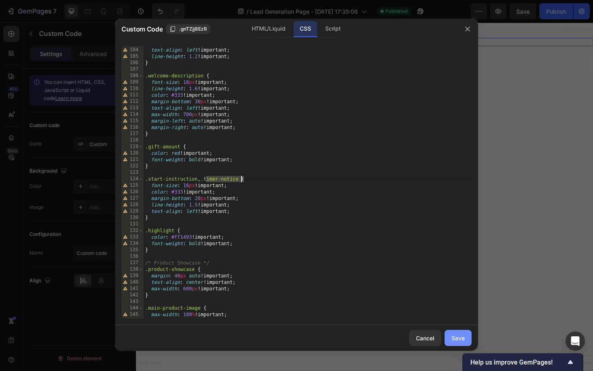
click at [452, 334] on div "Save" at bounding box center [457, 338] width 13 height 8
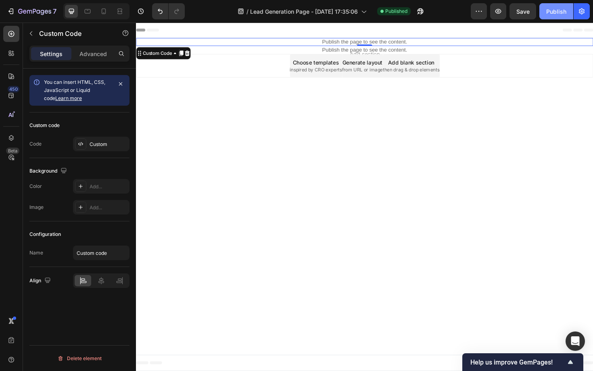
click at [551, 7] on div "Publish" at bounding box center [556, 11] width 20 height 8
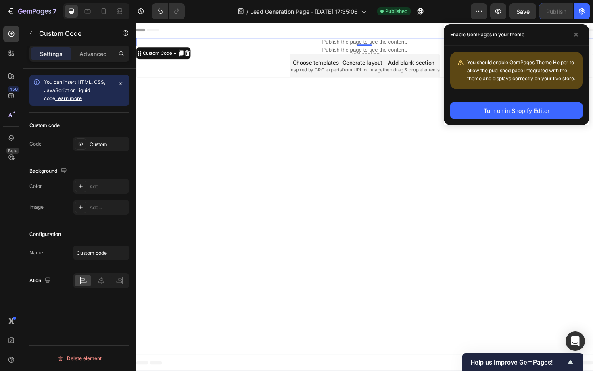
click at [345, 43] on p "Publish the page to see the content." at bounding box center [378, 43] width 484 height 8
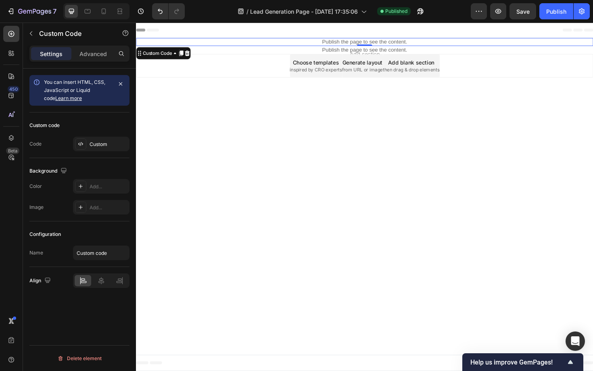
click at [345, 43] on p "Publish the page to see the content." at bounding box center [378, 43] width 484 height 8
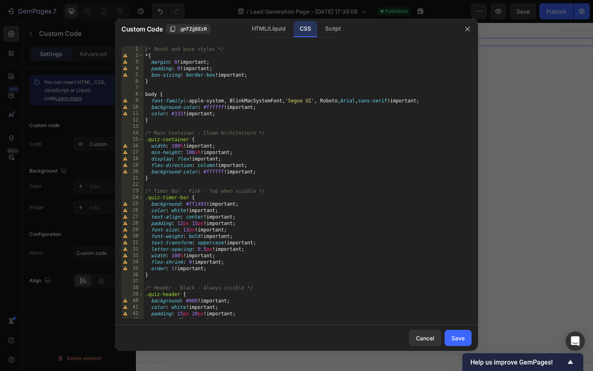
type textarea "display: flex !important;"
click at [291, 160] on div "/* Reset and base styles */ * { margin : 0 !important ; padding : 0 !important …" at bounding box center [308, 188] width 328 height 285
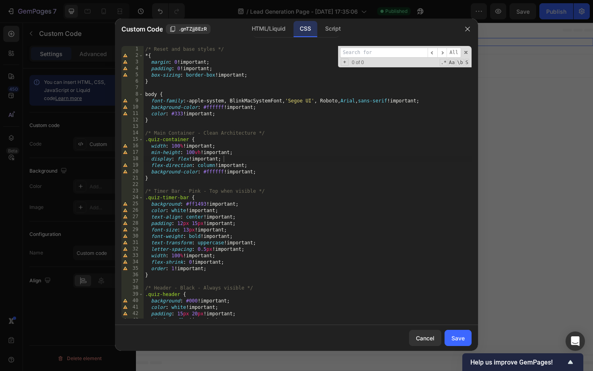
type input ".welcome-description"
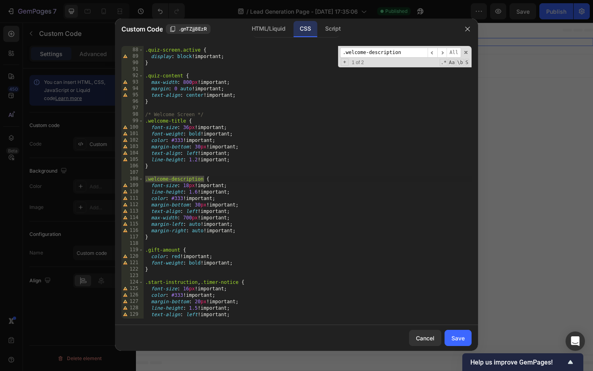
scroll to position [560, 0]
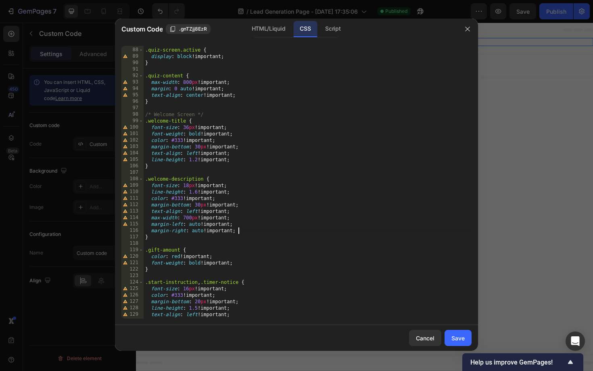
click at [242, 232] on div ".quiz-screen.active { display : block !important ; } .quiz-content { max-width …" at bounding box center [308, 182] width 328 height 285
type textarea "margin-right: auto !important;"
type textarea "margin-left: auto !important;"
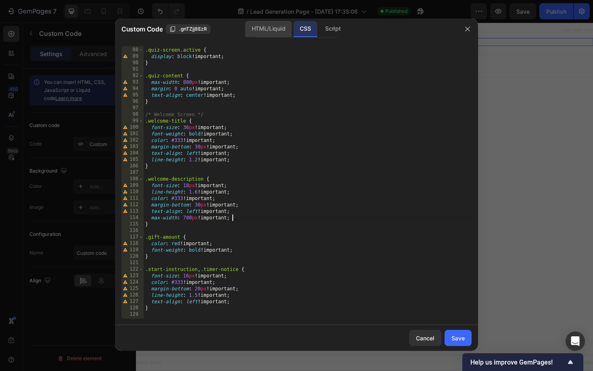
click at [266, 27] on div "HTML/Liquid" at bounding box center [268, 29] width 46 height 16
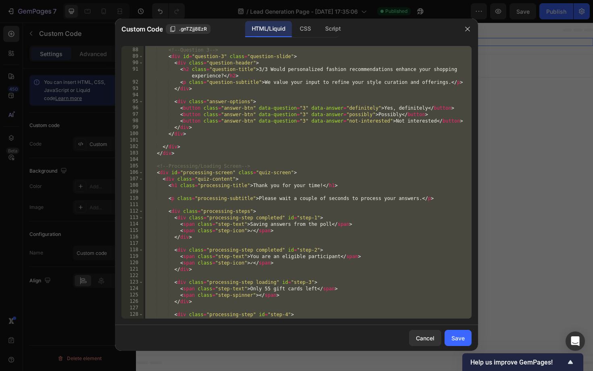
click at [256, 152] on div "<!-- Question 3 --> < div id = "question-3" class = "question-slide" > < div cl…" at bounding box center [308, 182] width 328 height 285
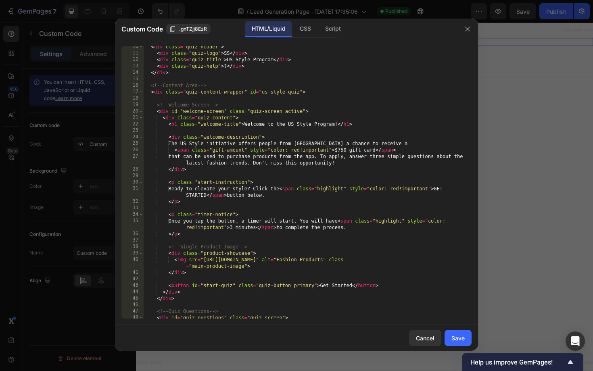
scroll to position [72, 0]
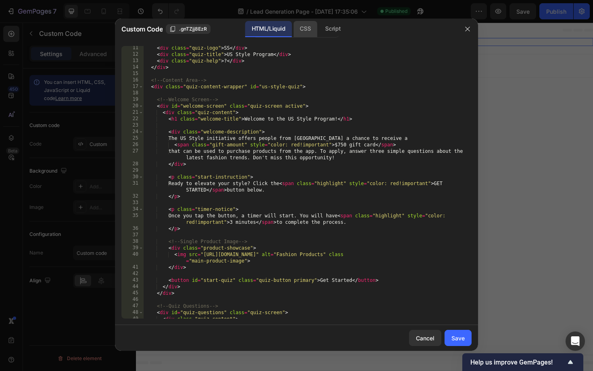
click at [304, 29] on div "CSS" at bounding box center [305, 29] width 24 height 16
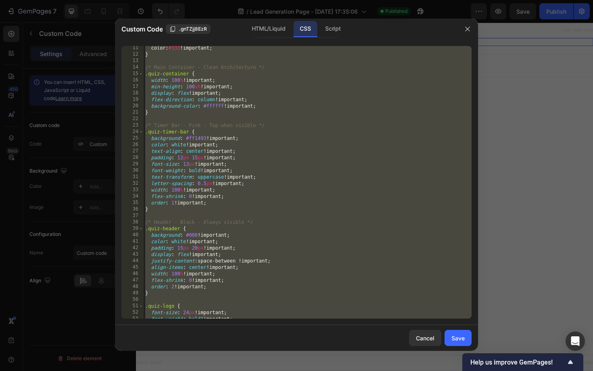
scroll to position [66, 0]
click at [307, 110] on div "color : #333 ! important ; } /* Main Container - Clean Architecture */ .quiz-co…" at bounding box center [308, 187] width 328 height 285
type textarea "}"
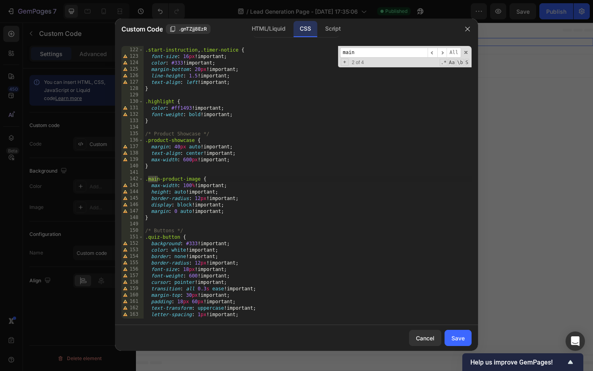
scroll to position [780, 0]
type input "main-pro"
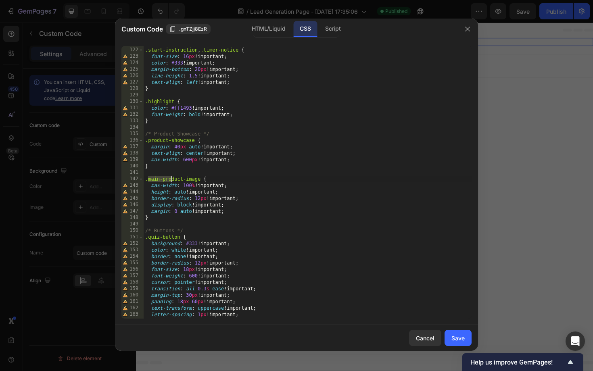
click at [187, 186] on div ".start-instruction , .timer-notice { font-size : 16 px !important ; color : #33…" at bounding box center [308, 182] width 328 height 285
type textarea "max-width: 350px !important;"
click at [464, 334] on button "Save" at bounding box center [457, 338] width 27 height 16
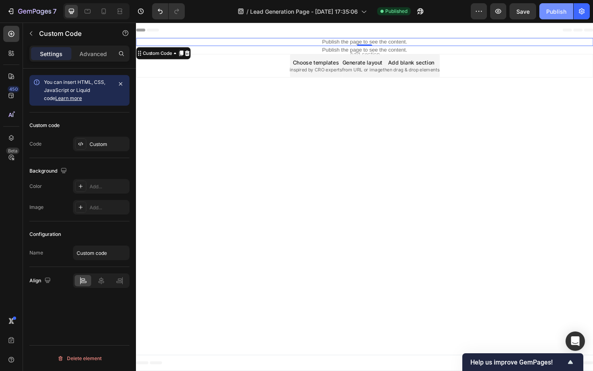
click at [559, 8] on div "Publish" at bounding box center [556, 11] width 20 height 8
